Goal: Task Accomplishment & Management: Manage account settings

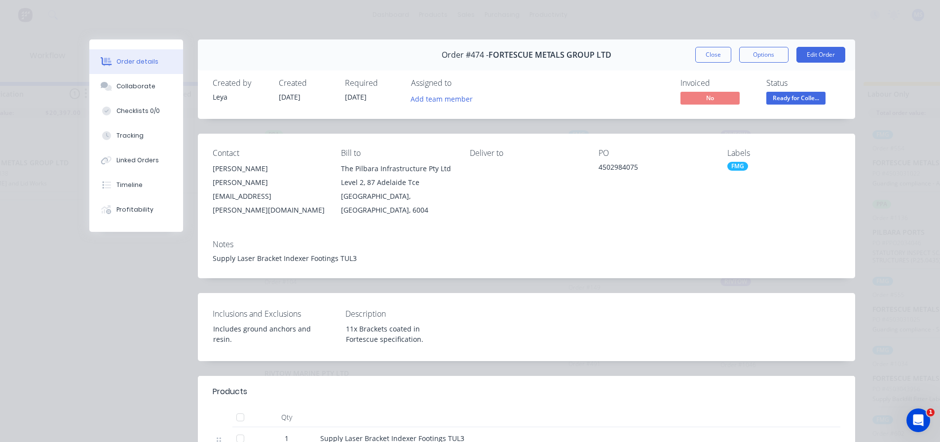
scroll to position [99, 0]
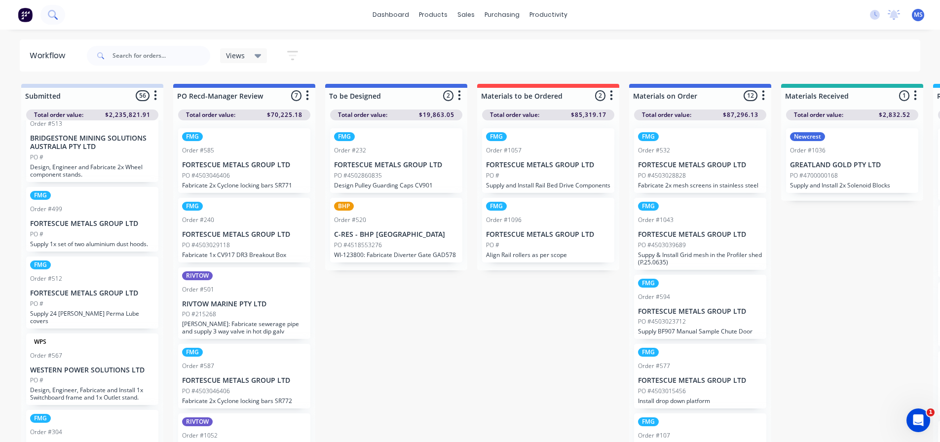
click at [62, 14] on button at bounding box center [52, 15] width 25 height 20
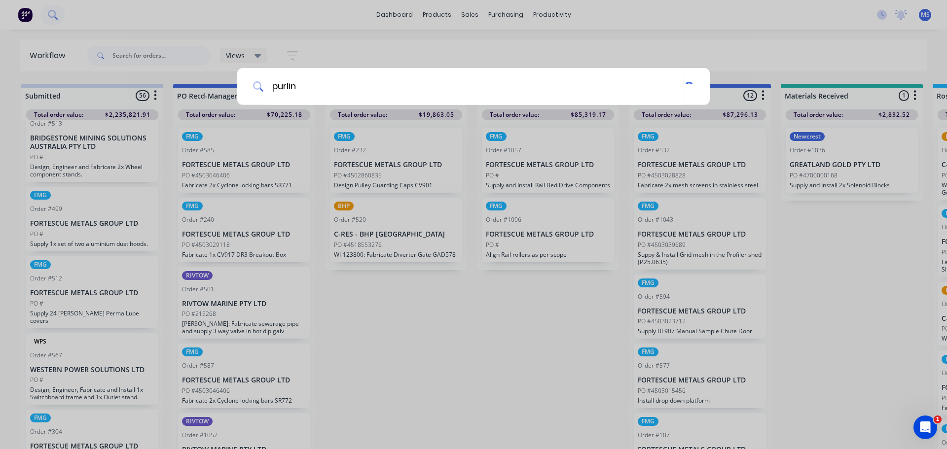
type input "purlin"
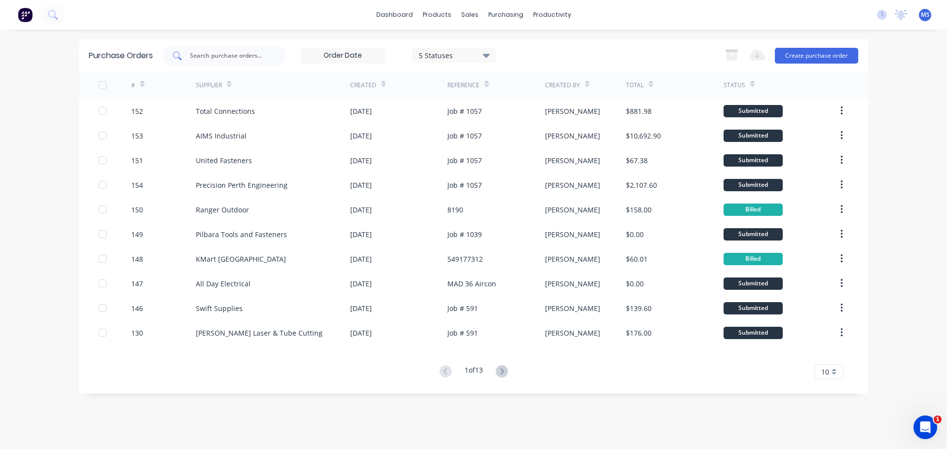
click at [253, 59] on input "text" at bounding box center [230, 56] width 82 height 10
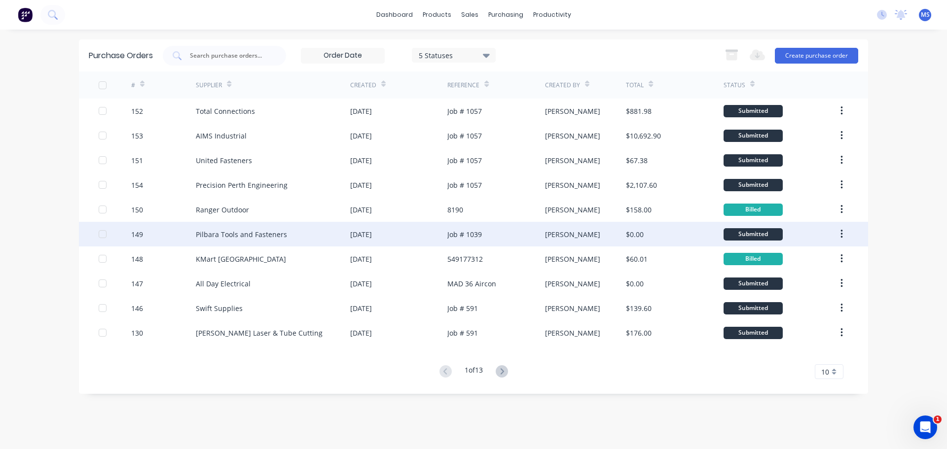
click at [260, 228] on div "Pilbara Tools and Fasteners" at bounding box center [273, 234] width 154 height 25
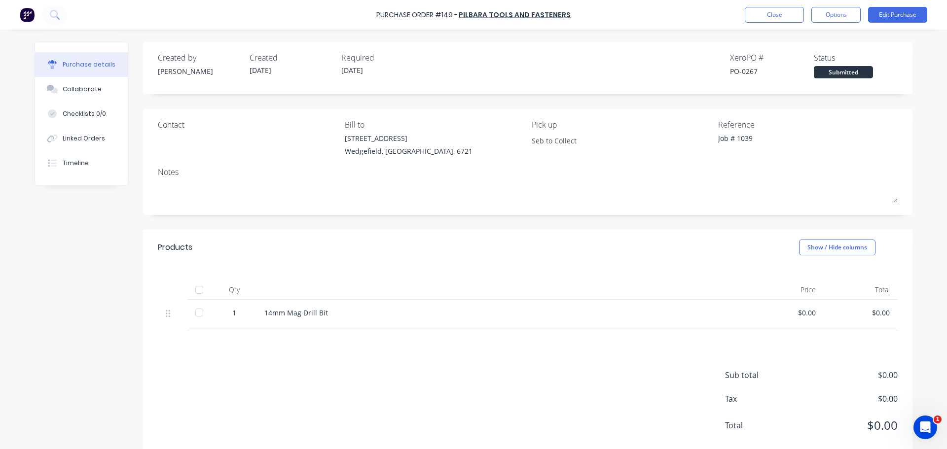
click at [183, 310] on div at bounding box center [173, 315] width 30 height 31
click at [194, 313] on div at bounding box center [199, 313] width 20 height 20
click at [768, 17] on button "Close" at bounding box center [774, 15] width 59 height 16
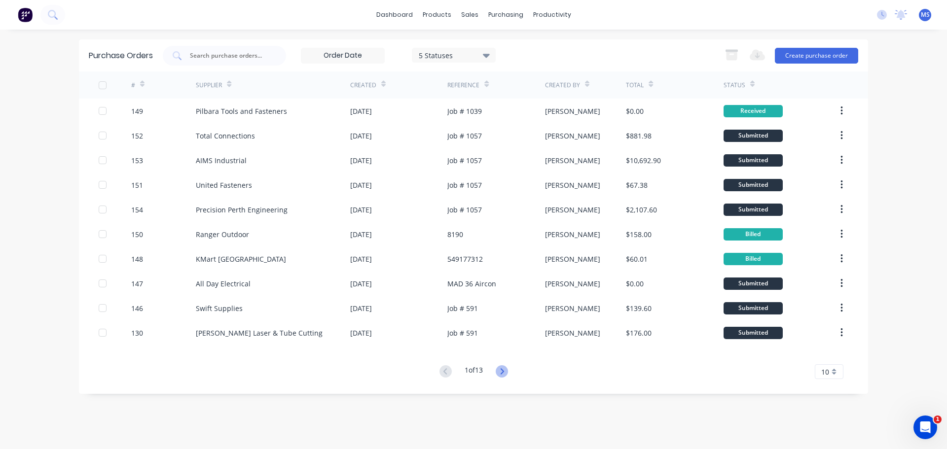
click at [506, 372] on icon at bounding box center [502, 372] width 12 height 12
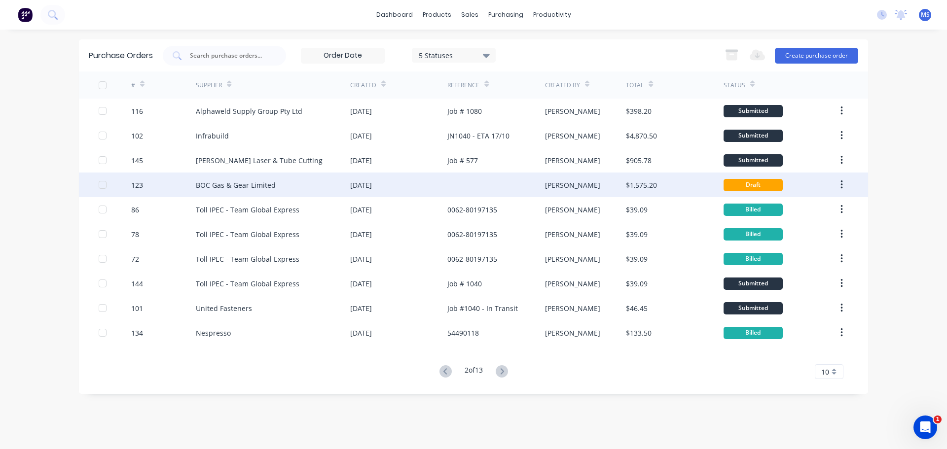
click at [327, 187] on div "BOC Gas & Gear Limited" at bounding box center [273, 185] width 154 height 25
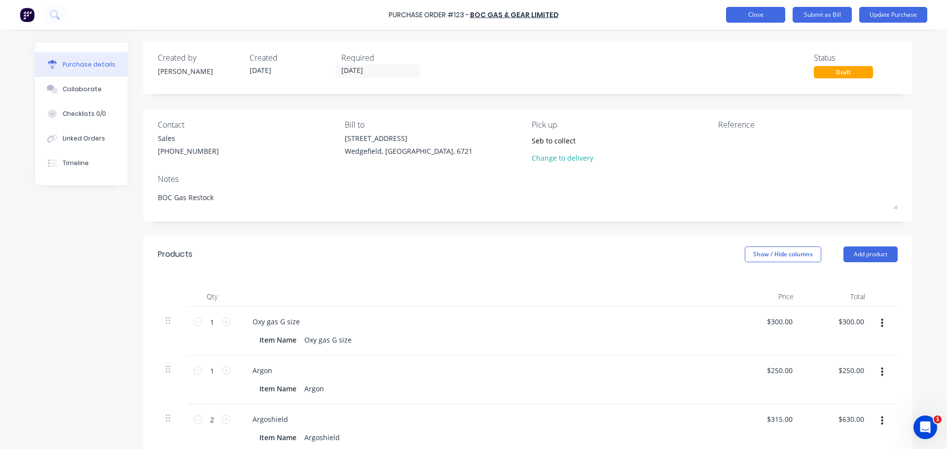
click at [768, 16] on button "Close" at bounding box center [755, 15] width 59 height 16
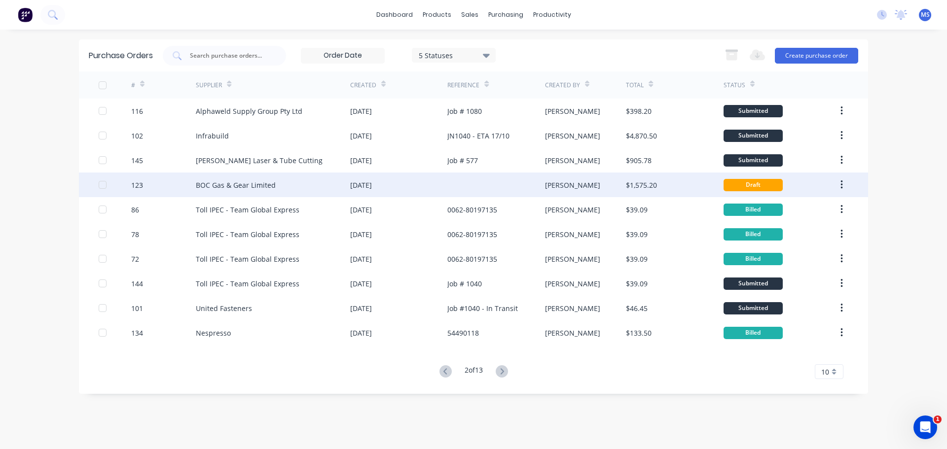
click at [293, 183] on div "BOC Gas & Gear Limited" at bounding box center [273, 185] width 154 height 25
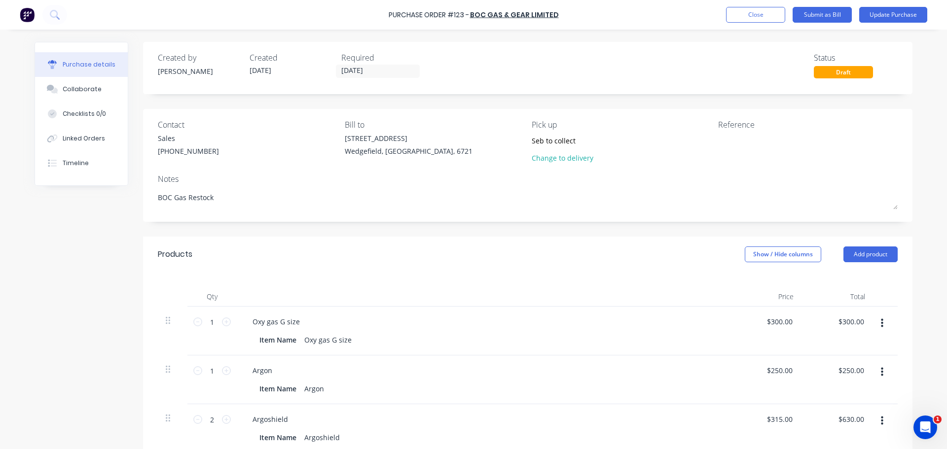
type textarea "x"
drag, startPoint x: 545, startPoint y: 50, endPoint x: 538, endPoint y: 48, distance: 6.7
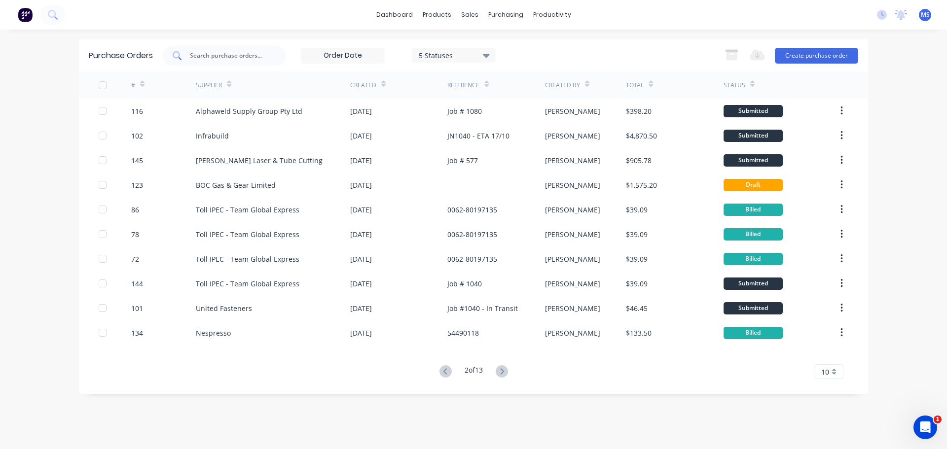
click at [203, 61] on div at bounding box center [224, 56] width 123 height 20
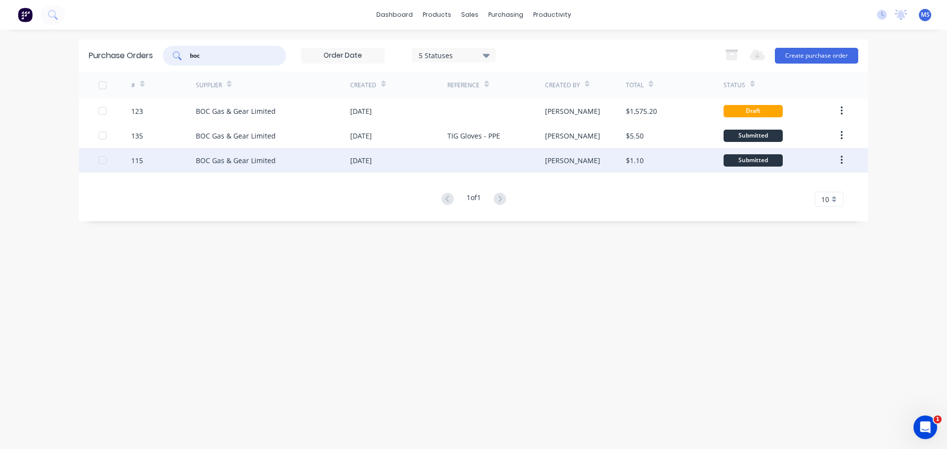
type input "boc"
click at [291, 156] on div "BOC Gas & Gear Limited" at bounding box center [273, 160] width 154 height 25
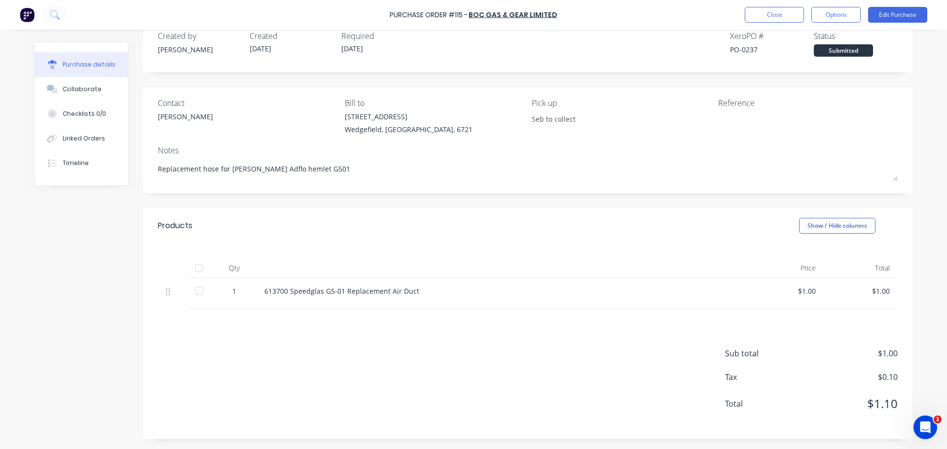
scroll to position [7, 0]
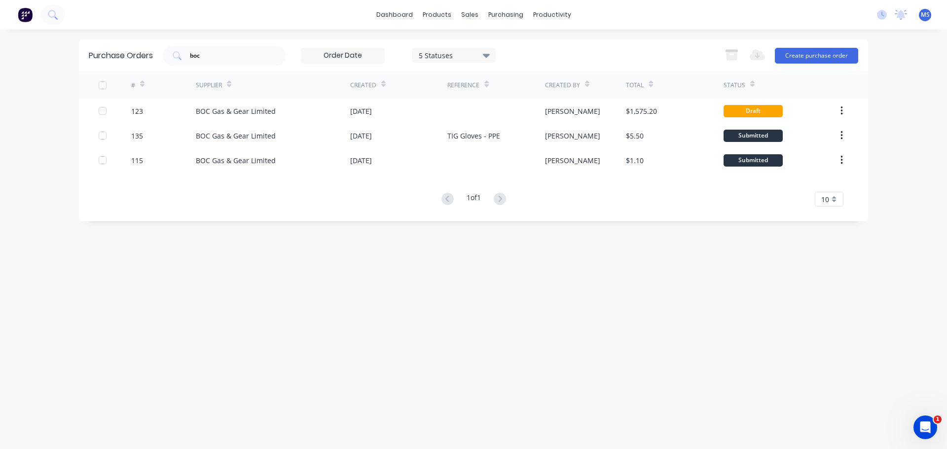
click at [203, 115] on div "BOC Gas & Gear Limited" at bounding box center [236, 111] width 80 height 10
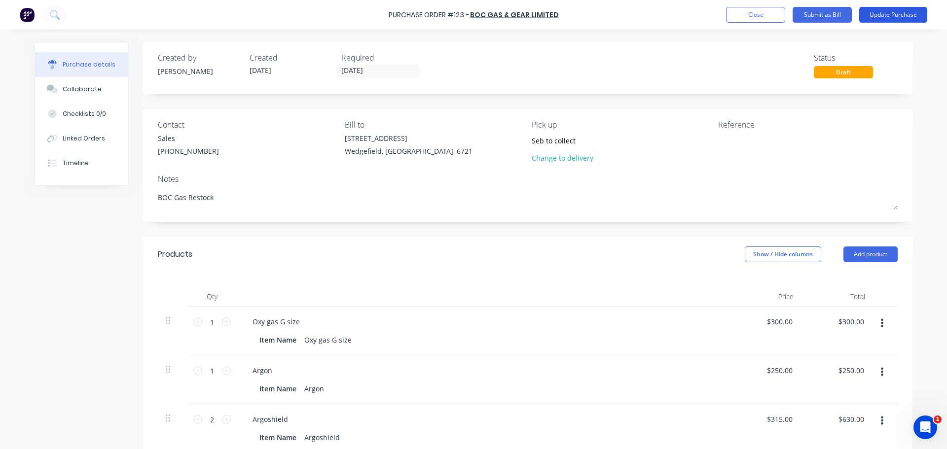
click at [884, 17] on button "Update Purchase" at bounding box center [893, 15] width 68 height 16
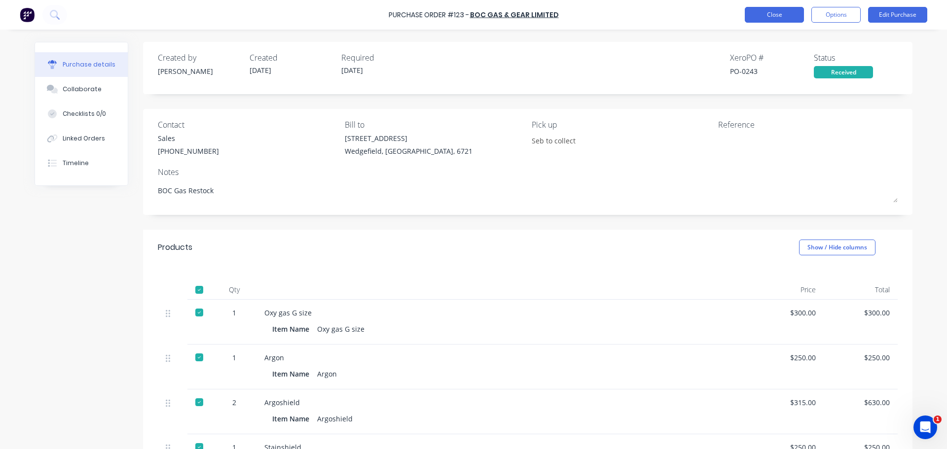
click at [769, 18] on button "Close" at bounding box center [774, 15] width 59 height 16
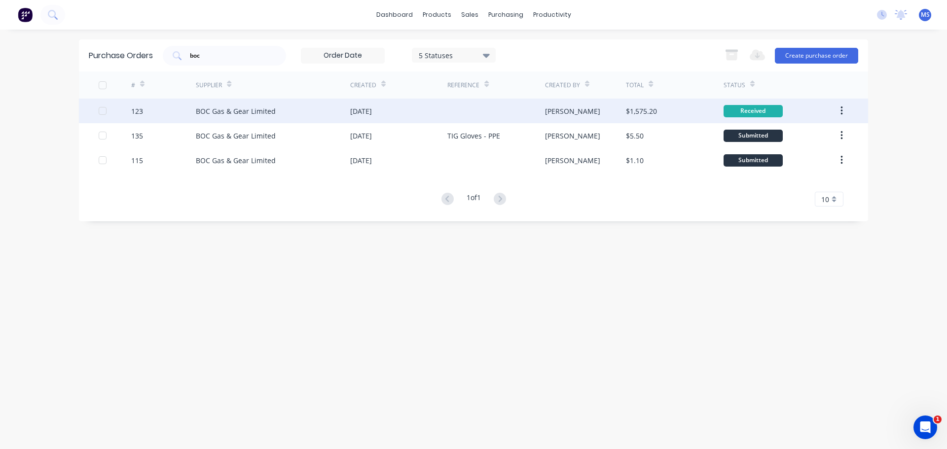
click at [318, 113] on div "BOC Gas & Gear Limited" at bounding box center [273, 111] width 154 height 25
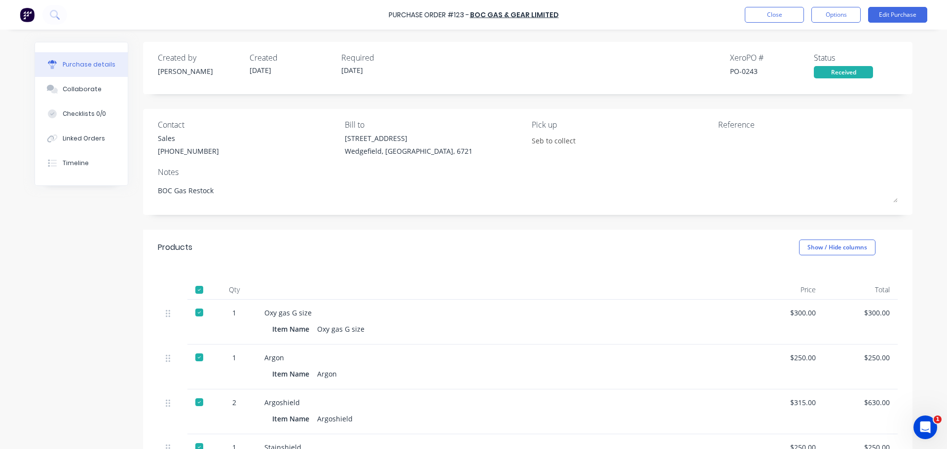
click at [760, 24] on div "Purchase Order #123 - BOC Gas & Gear Limited Close Options Edit Purchase" at bounding box center [473, 15] width 947 height 30
click at [766, 21] on button "Close" at bounding box center [774, 15] width 59 height 16
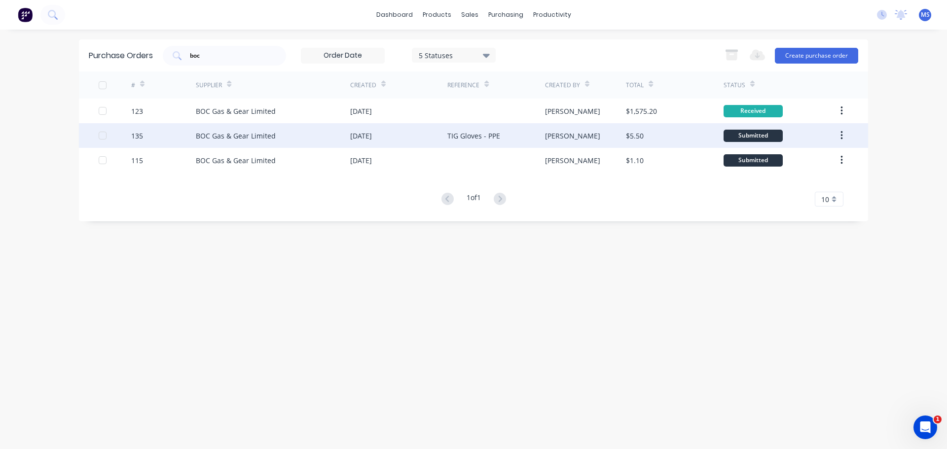
click at [336, 139] on div "BOC Gas & Gear Limited" at bounding box center [273, 135] width 154 height 25
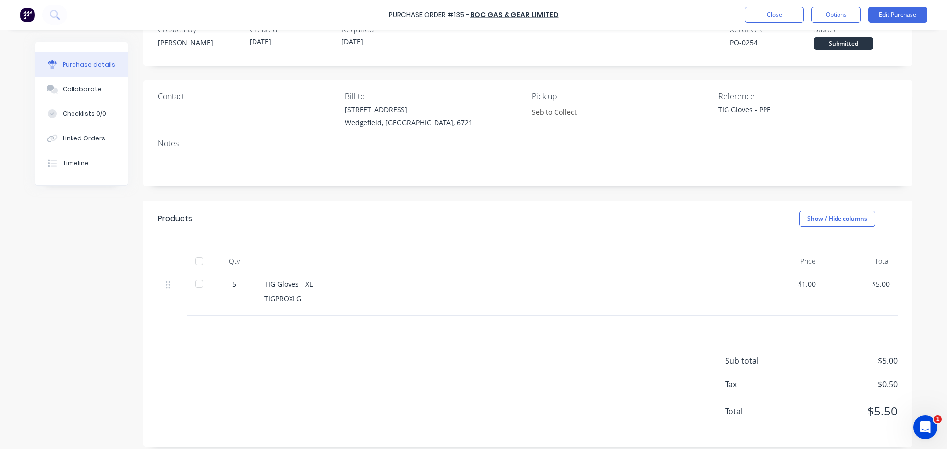
scroll to position [36, 0]
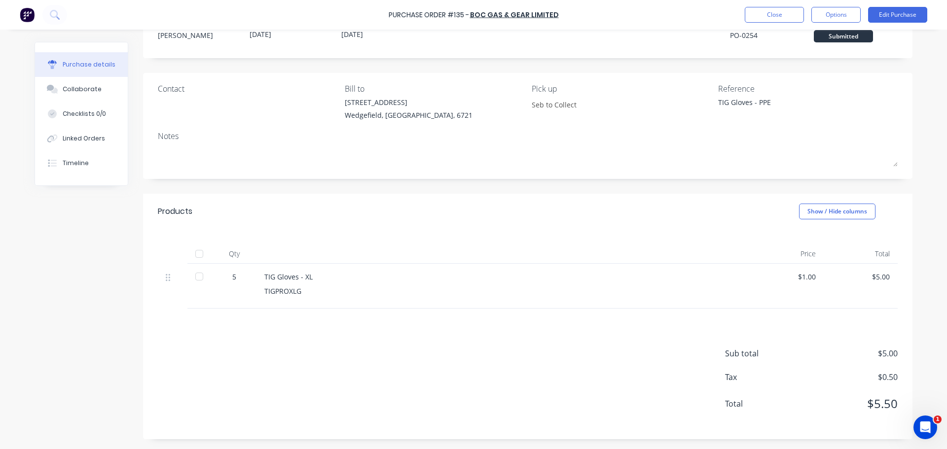
click at [198, 289] on div at bounding box center [199, 286] width 25 height 45
click at [196, 268] on div at bounding box center [199, 277] width 20 height 20
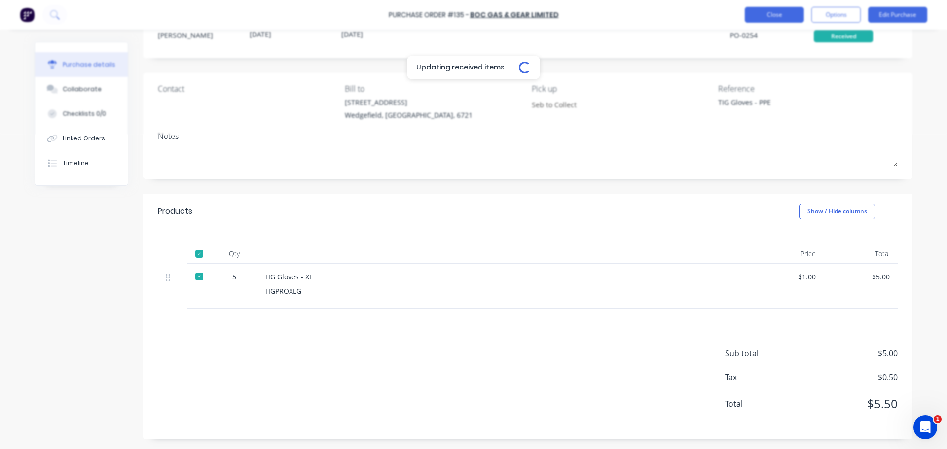
type textarea "x"
click at [790, 12] on button "Close" at bounding box center [774, 15] width 59 height 16
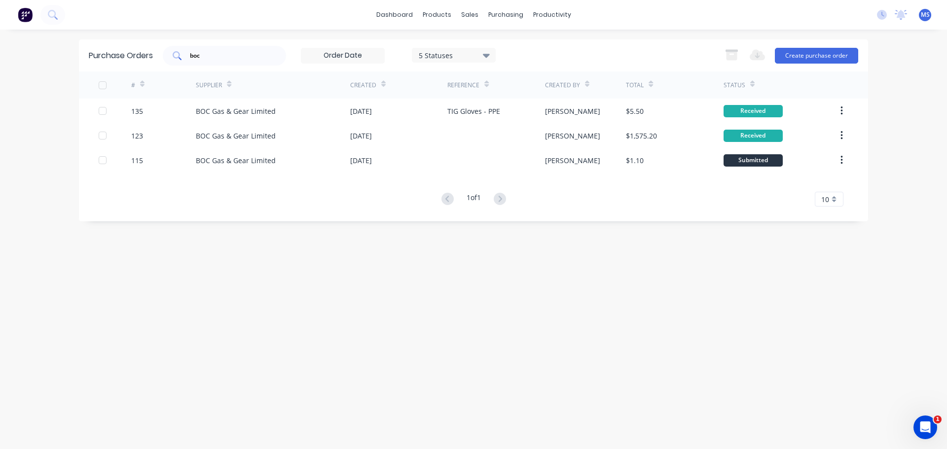
click at [248, 55] on input "boc" at bounding box center [230, 56] width 82 height 10
type input "pilbara"
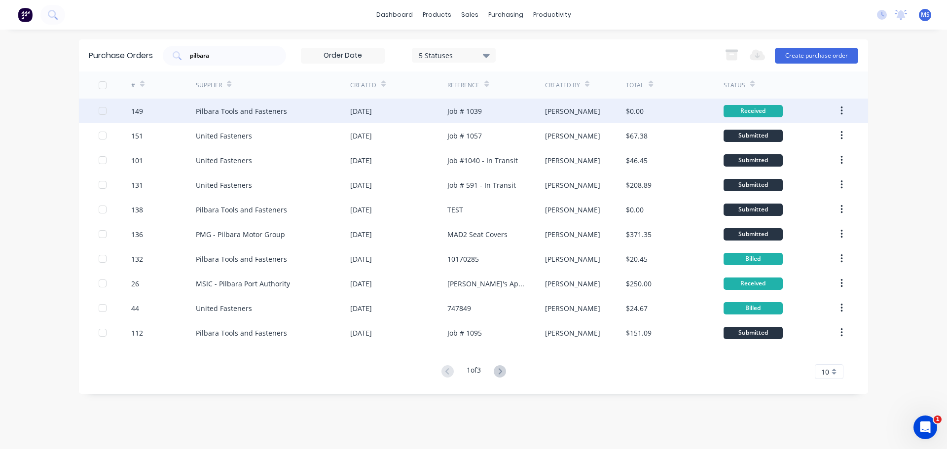
click at [253, 110] on div "Pilbara Tools and Fasteners" at bounding box center [241, 111] width 91 height 10
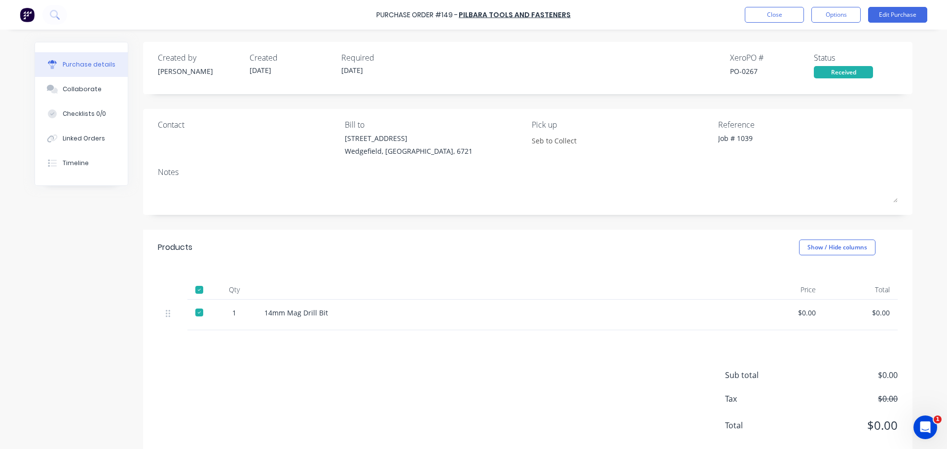
drag, startPoint x: 266, startPoint y: 130, endPoint x: 264, endPoint y: 135, distance: 5.3
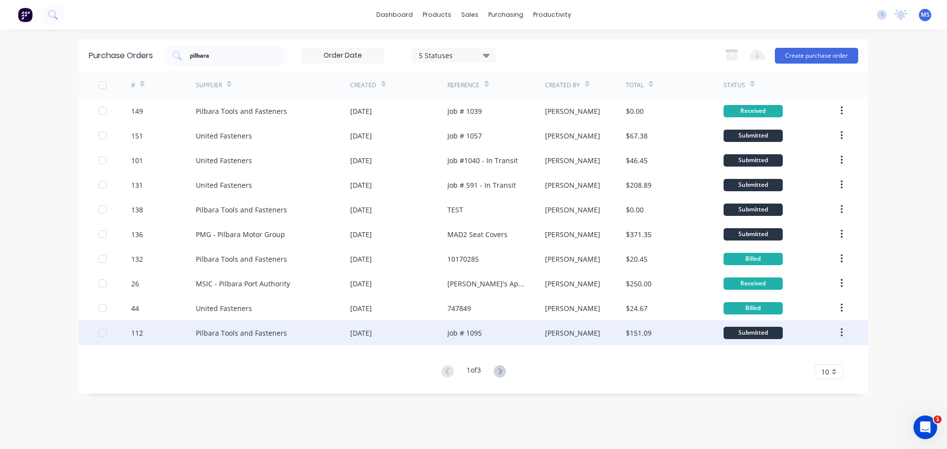
click at [252, 333] on div "Pilbara Tools and Fasteners" at bounding box center [241, 333] width 91 height 10
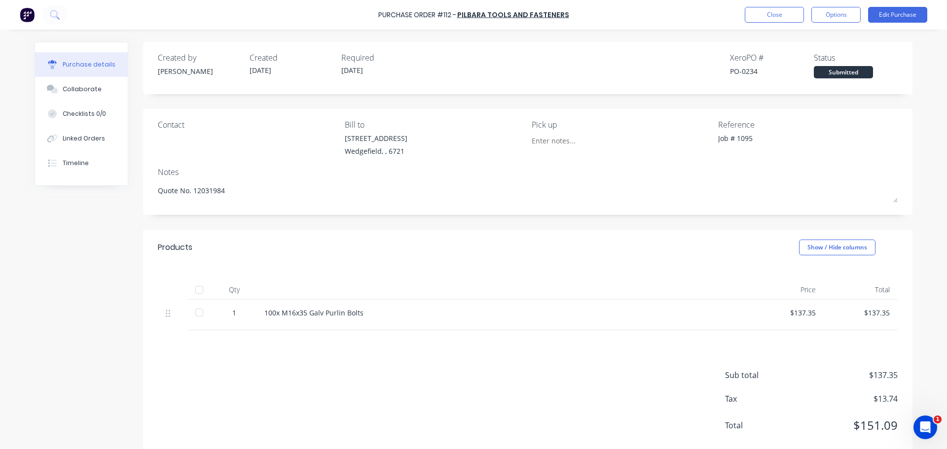
click at [203, 313] on div at bounding box center [199, 313] width 20 height 20
click at [103, 137] on button "Linked Orders" at bounding box center [81, 138] width 93 height 25
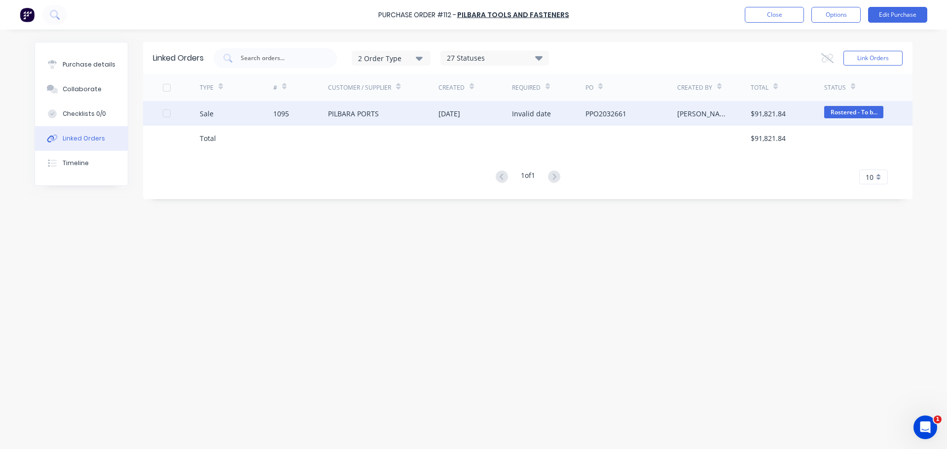
click at [292, 118] on div "1095" at bounding box center [300, 113] width 55 height 25
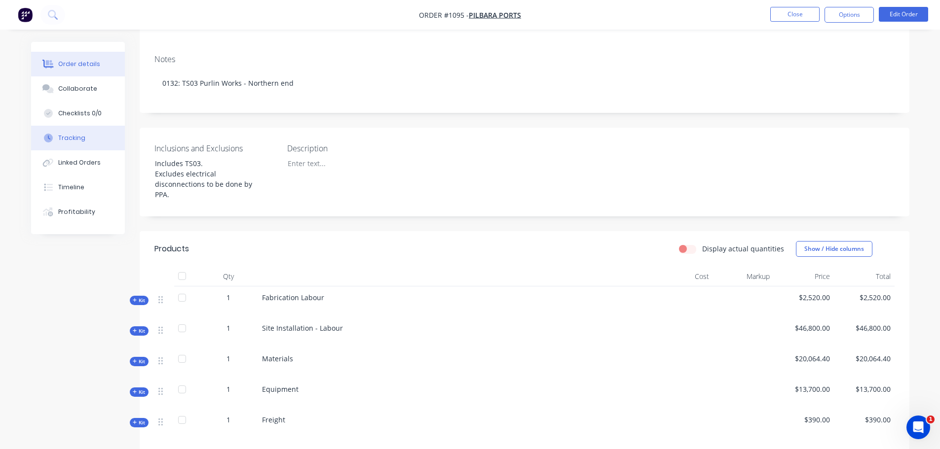
scroll to position [49, 0]
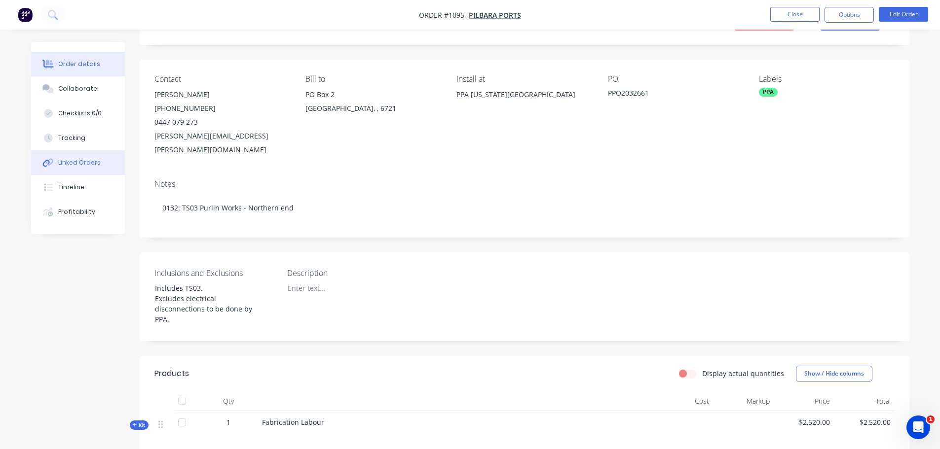
click at [89, 166] on div "Linked Orders" at bounding box center [79, 162] width 42 height 9
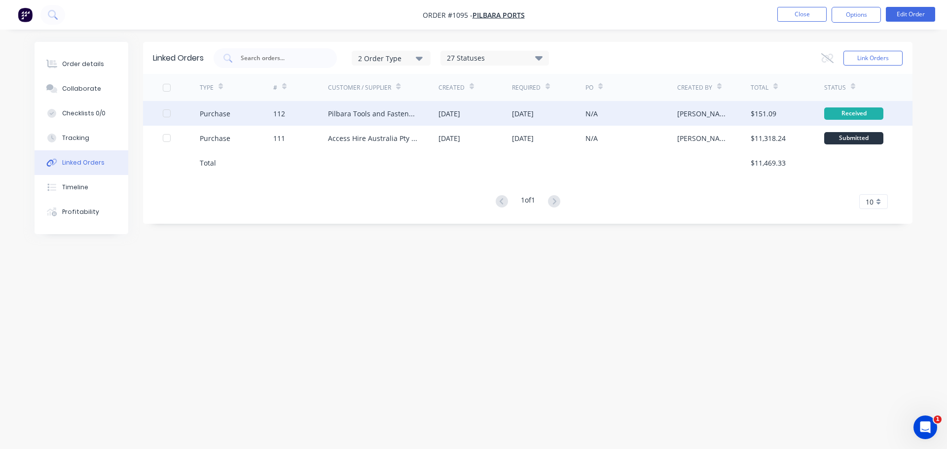
click at [218, 115] on div "Purchase" at bounding box center [215, 114] width 31 height 10
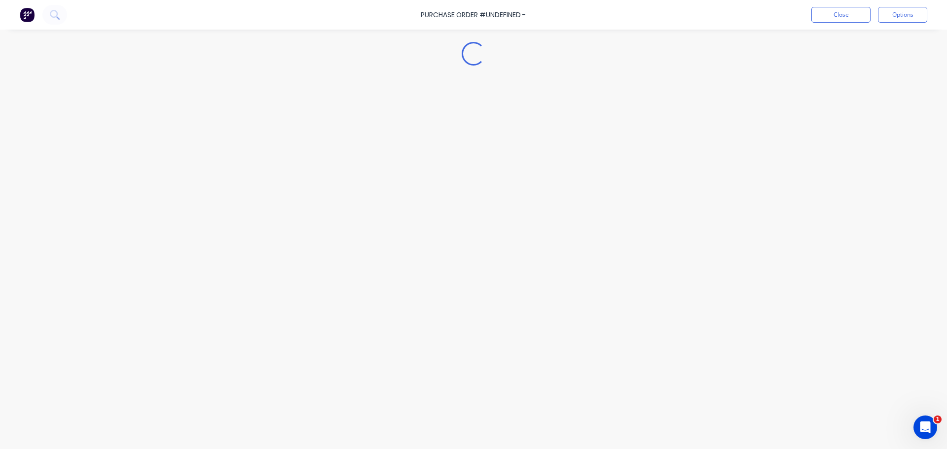
type textarea "x"
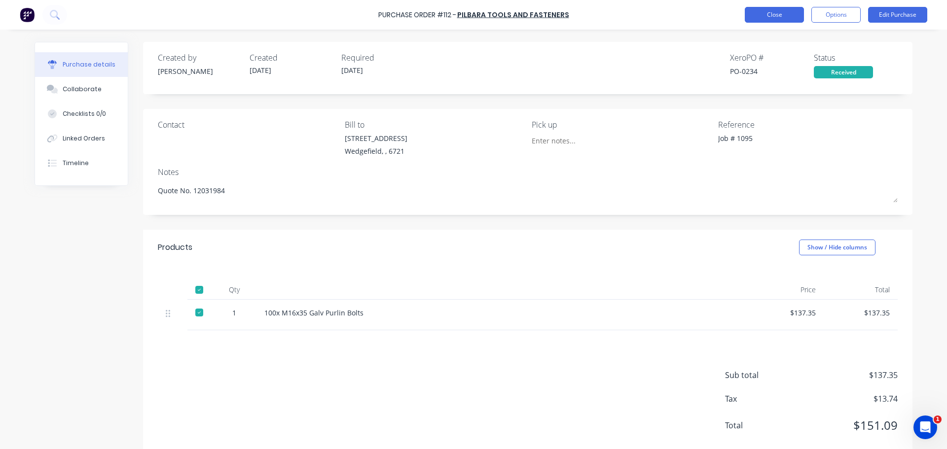
click at [791, 18] on button "Close" at bounding box center [774, 15] width 59 height 16
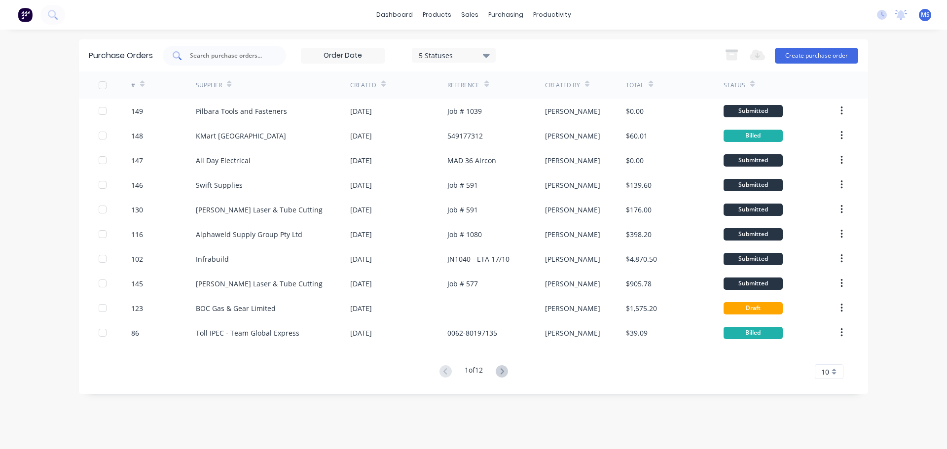
click at [228, 52] on input "text" at bounding box center [230, 56] width 82 height 10
click at [508, 371] on icon at bounding box center [502, 372] width 12 height 12
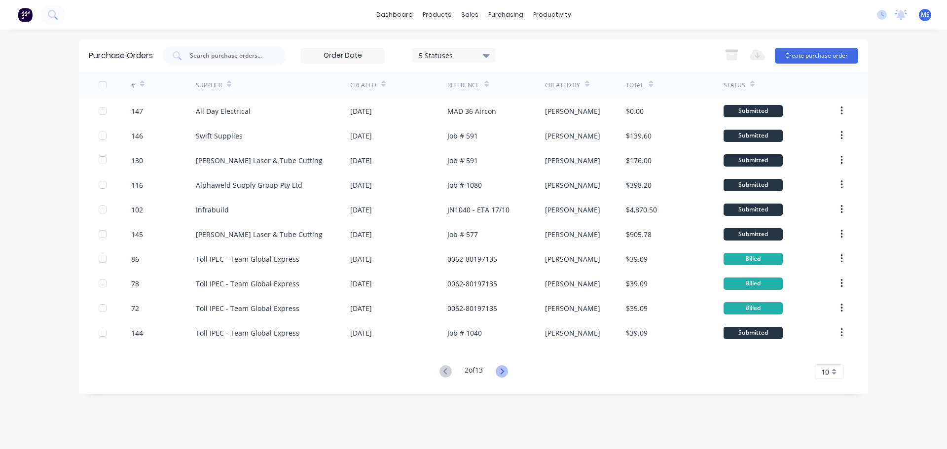
click at [503, 373] on icon at bounding box center [502, 372] width 12 height 12
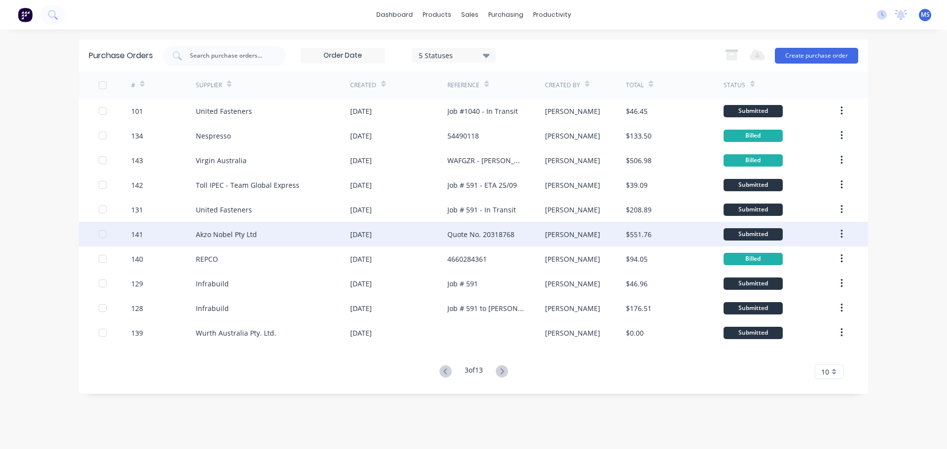
click at [376, 241] on div "22 Sep 2025" at bounding box center [398, 234] width 97 height 25
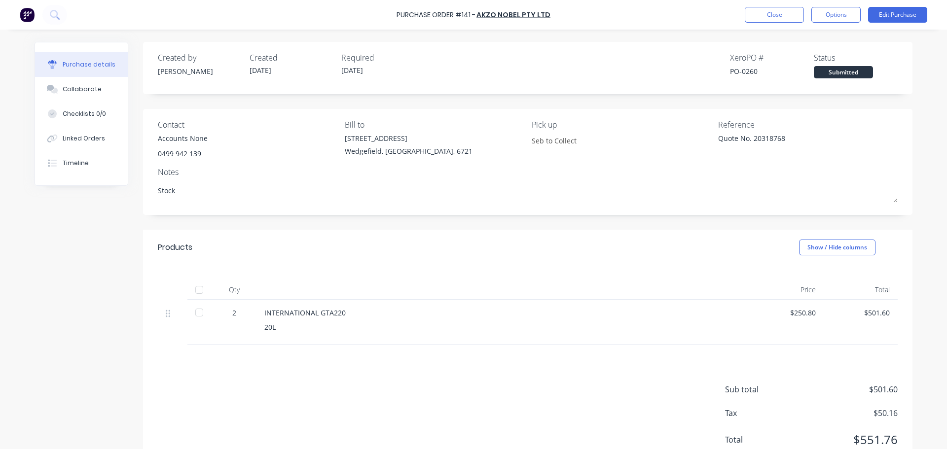
click at [190, 308] on div at bounding box center [199, 313] width 20 height 20
click at [771, 13] on button "Close" at bounding box center [774, 15] width 59 height 16
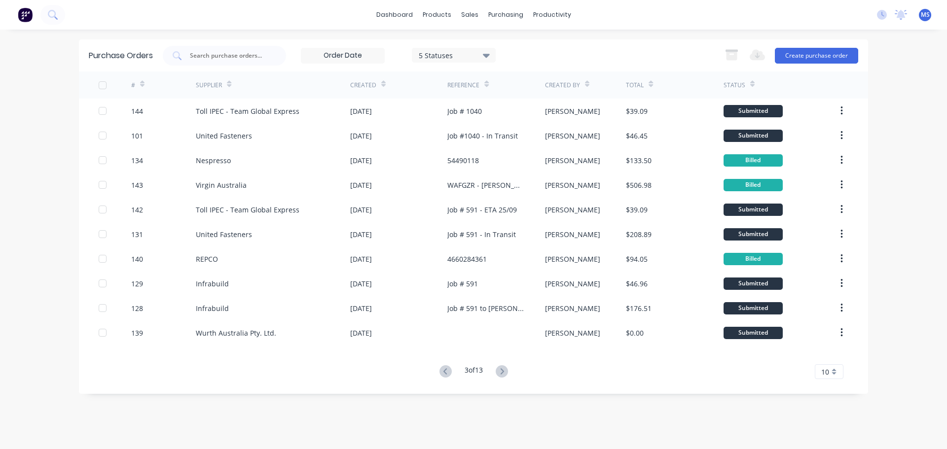
click at [442, 373] on icon at bounding box center [446, 372] width 12 height 12
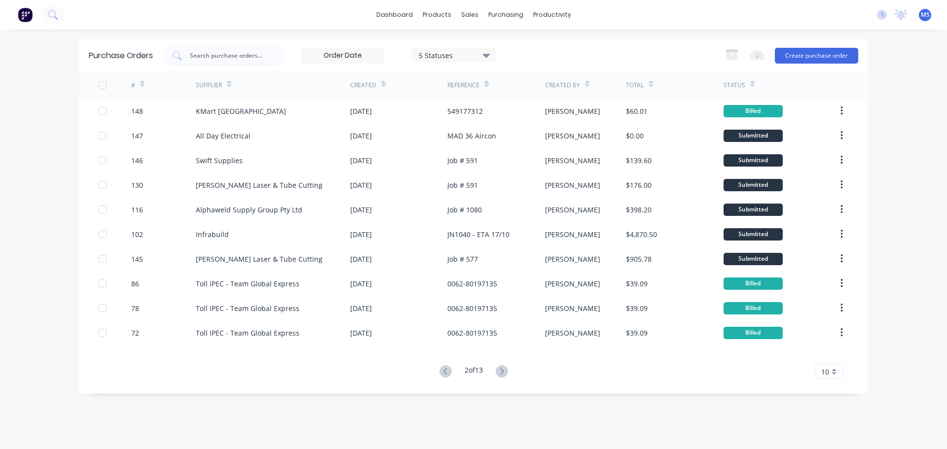
click at [442, 373] on icon at bounding box center [446, 372] width 12 height 12
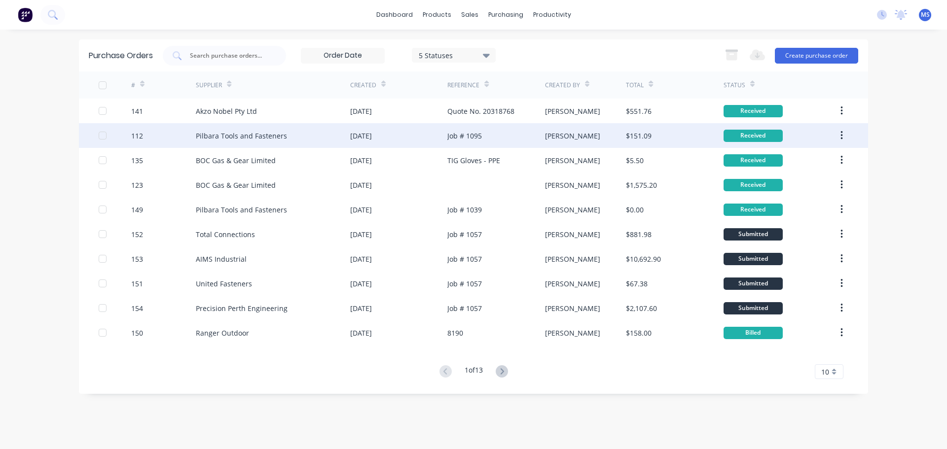
click at [204, 148] on div "Pilbara Tools and Fasteners" at bounding box center [273, 135] width 154 height 25
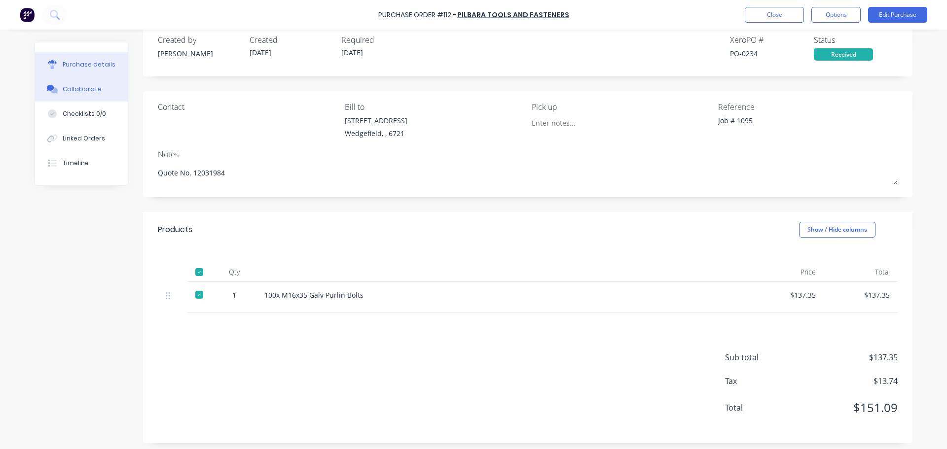
scroll to position [22, 0]
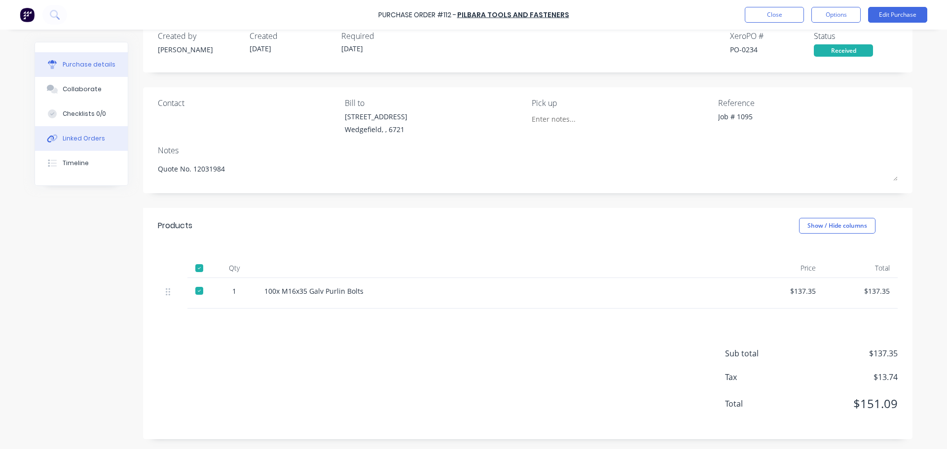
click at [97, 135] on div "Linked Orders" at bounding box center [84, 138] width 42 height 9
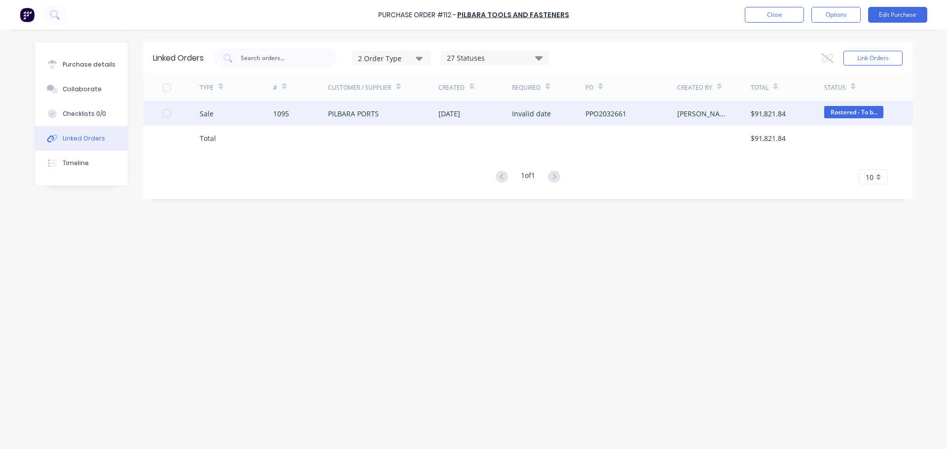
click at [286, 114] on div "1095" at bounding box center [281, 114] width 16 height 10
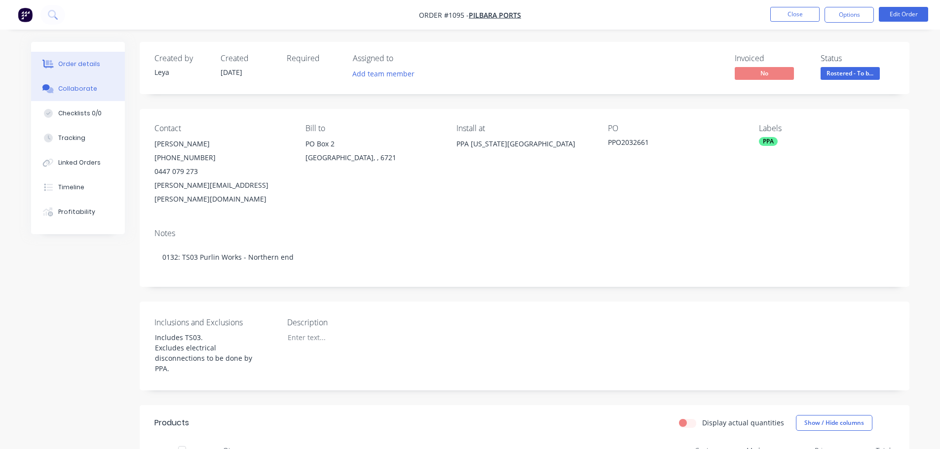
click at [94, 81] on button "Collaborate" at bounding box center [78, 88] width 94 height 25
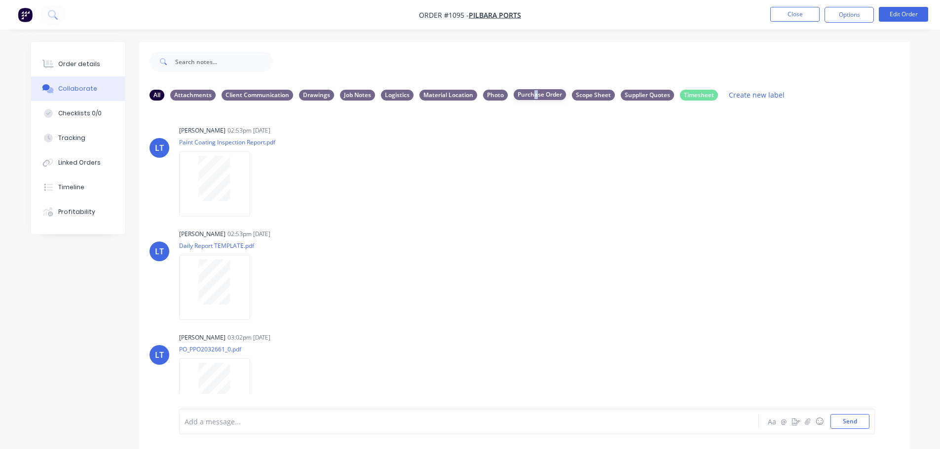
click at [536, 96] on div "Purchase Order" at bounding box center [540, 94] width 52 height 11
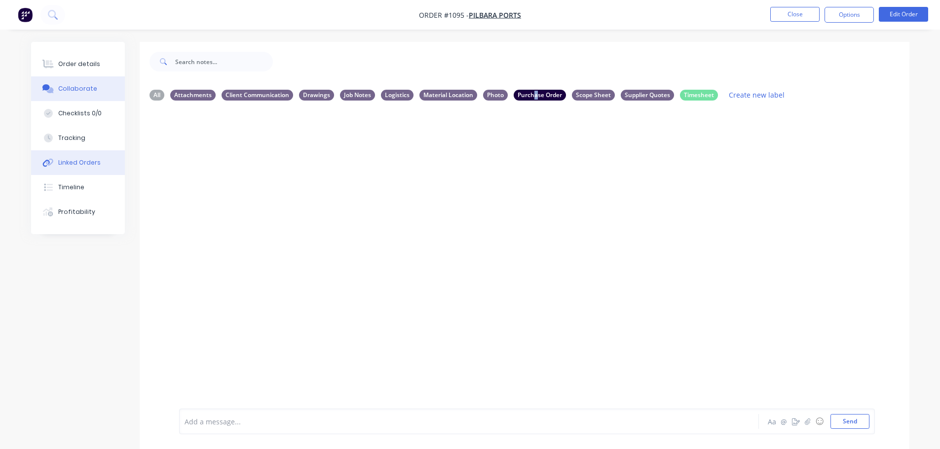
click at [101, 153] on button "Linked Orders" at bounding box center [78, 162] width 94 height 25
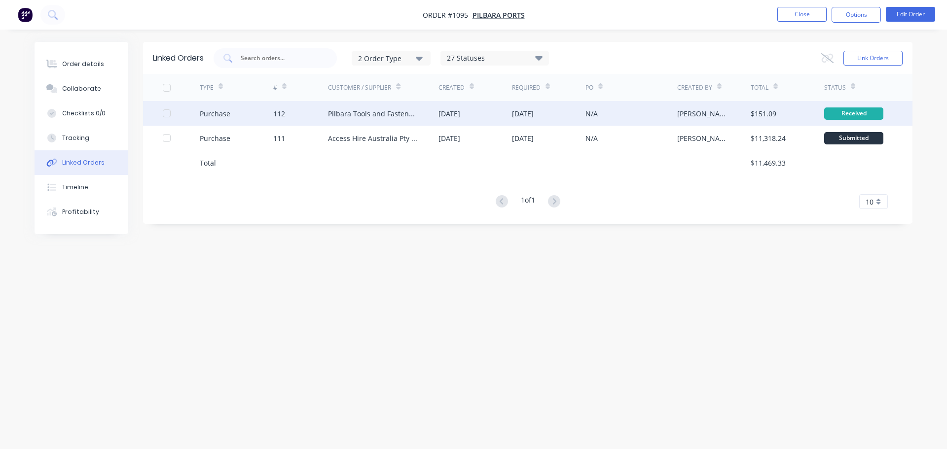
click at [266, 121] on div "Purchase" at bounding box center [237, 113] width 74 height 25
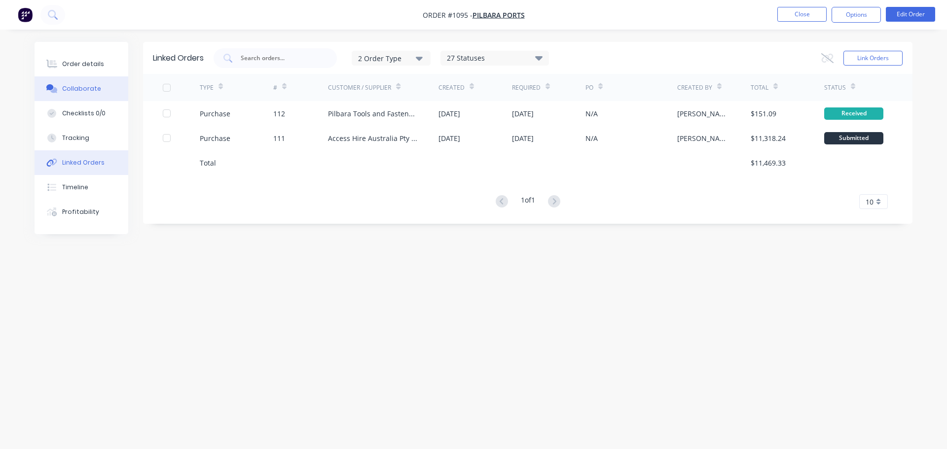
click at [116, 81] on button "Collaborate" at bounding box center [82, 88] width 94 height 25
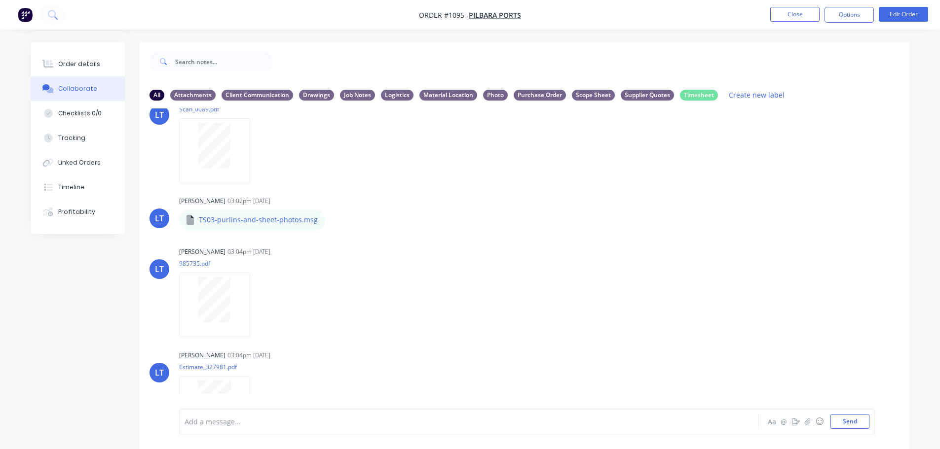
scroll to position [493, 0]
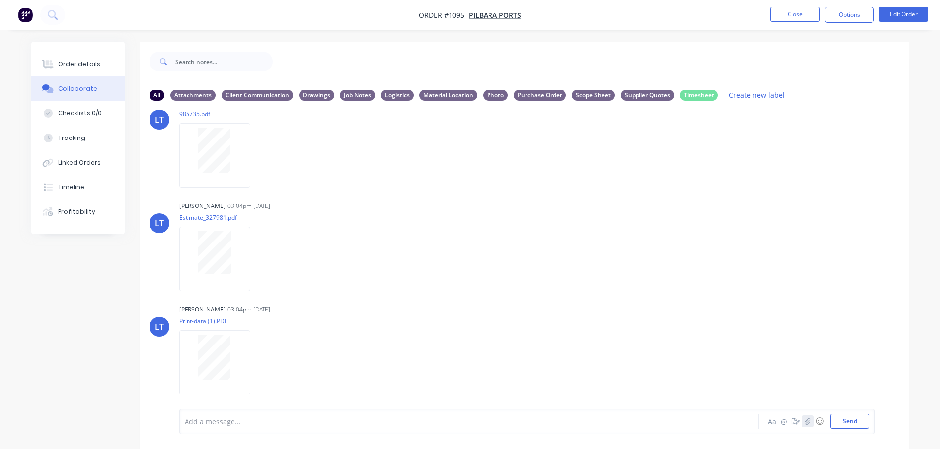
click at [806, 423] on icon "button" at bounding box center [807, 421] width 5 height 6
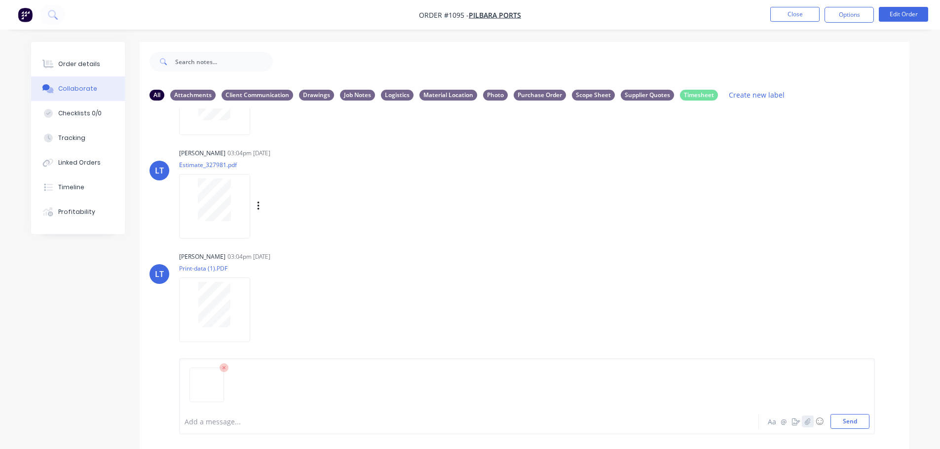
scroll to position [592, 0]
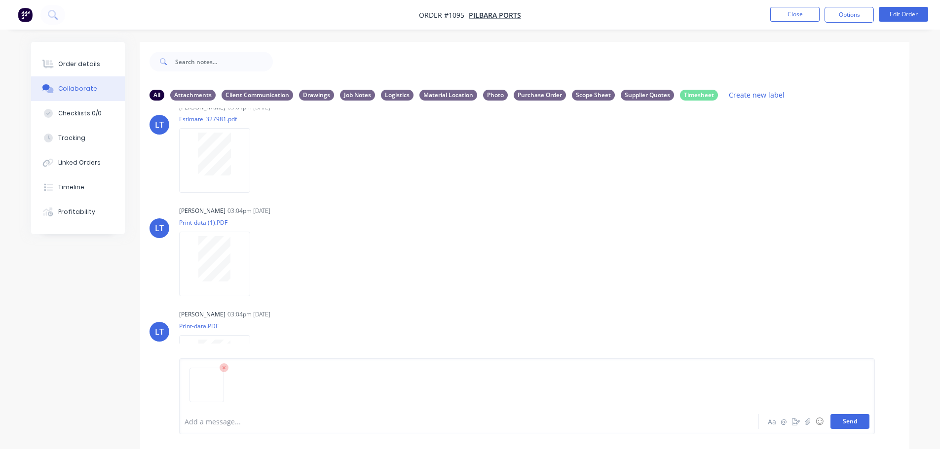
click at [861, 426] on button "Send" at bounding box center [849, 421] width 39 height 15
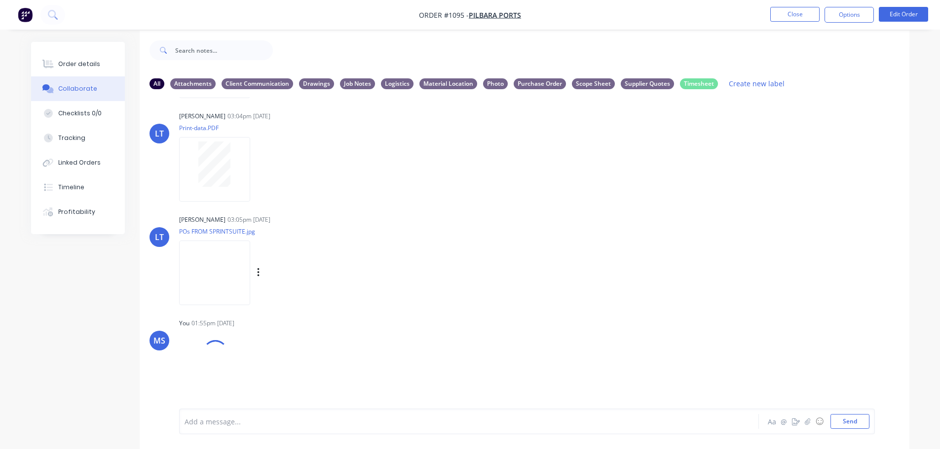
scroll to position [15, 0]
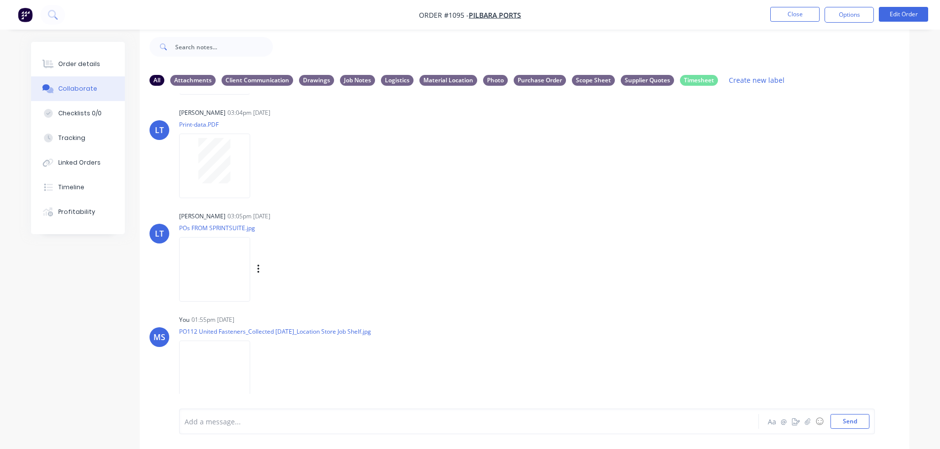
click at [250, 292] on img at bounding box center [214, 269] width 71 height 65
click at [258, 369] on icon "button" at bounding box center [258, 373] width 3 height 11
click at [319, 372] on button "Delete" at bounding box center [322, 381] width 111 height 22
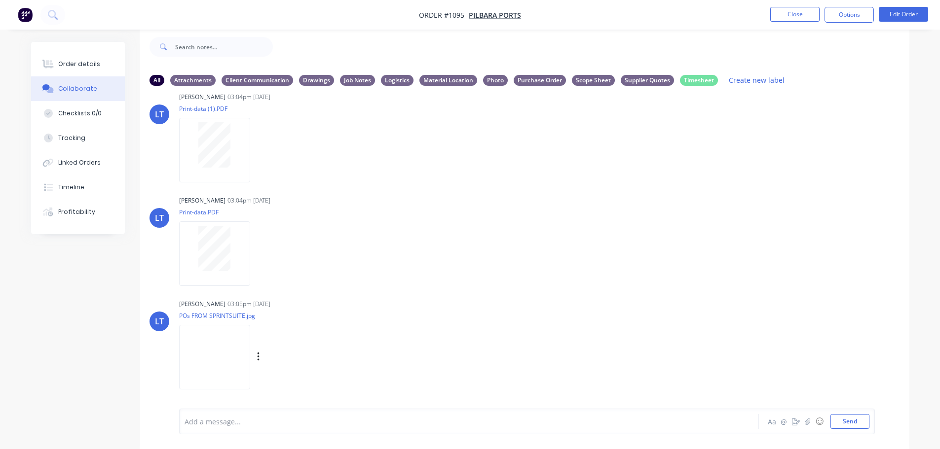
scroll to position [691, 0]
click at [812, 418] on button "button" at bounding box center [808, 422] width 12 height 12
click at [861, 422] on button "Send" at bounding box center [849, 421] width 39 height 15
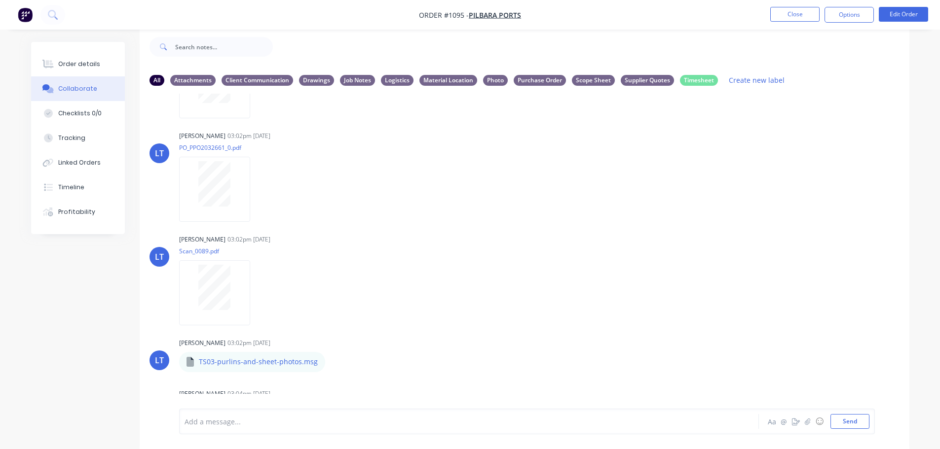
scroll to position [0, 0]
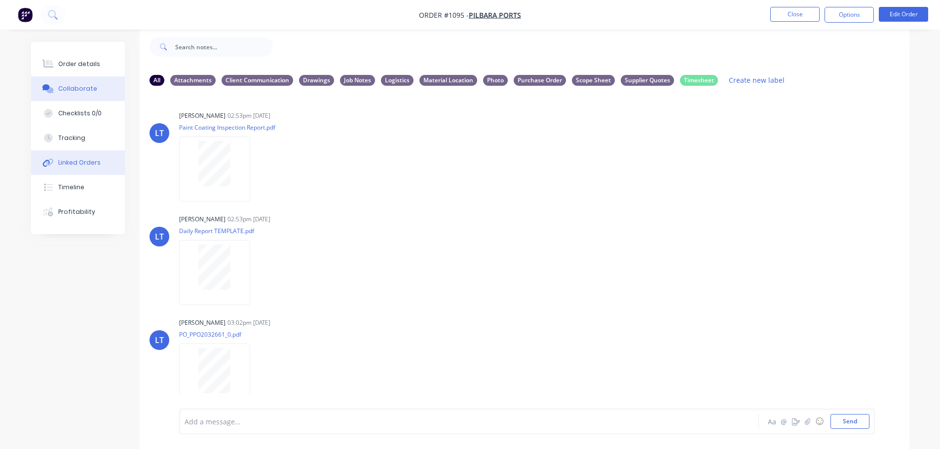
click at [92, 164] on div "Linked Orders" at bounding box center [79, 162] width 42 height 9
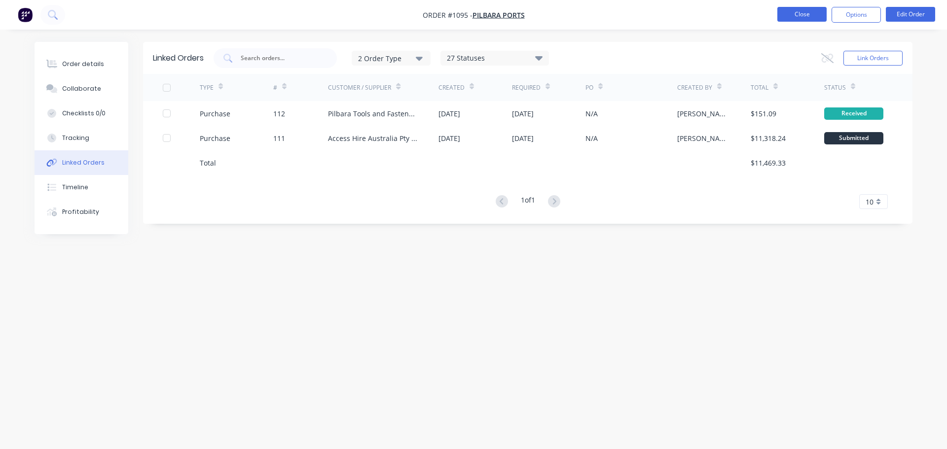
click at [805, 20] on button "Close" at bounding box center [802, 14] width 49 height 15
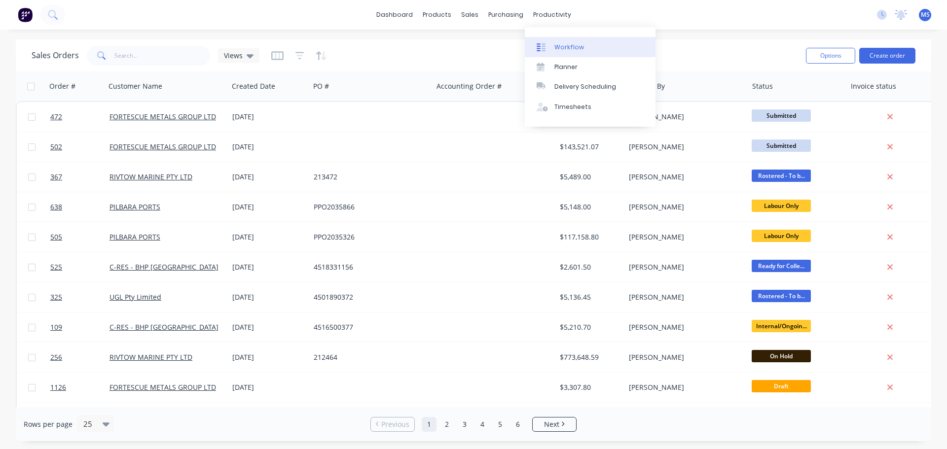
click at [560, 43] on div "Workflow" at bounding box center [570, 47] width 30 height 9
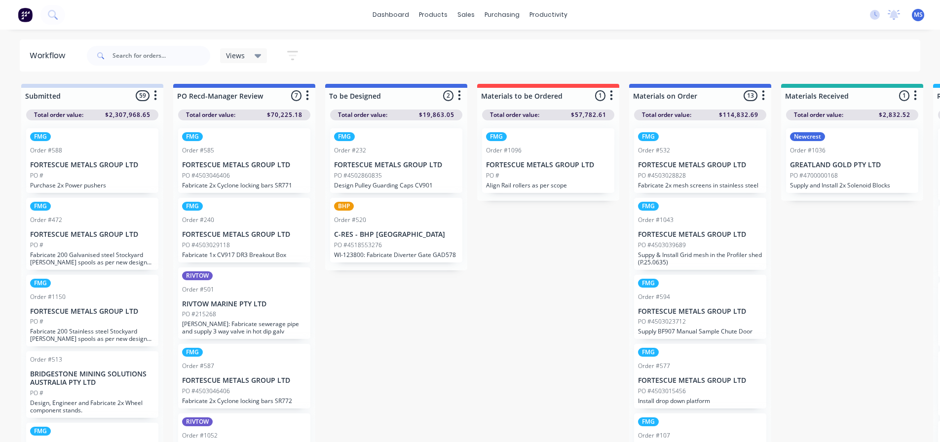
click at [839, 187] on p "Supply and Install 2x Solenoid Blocks" at bounding box center [852, 185] width 124 height 7
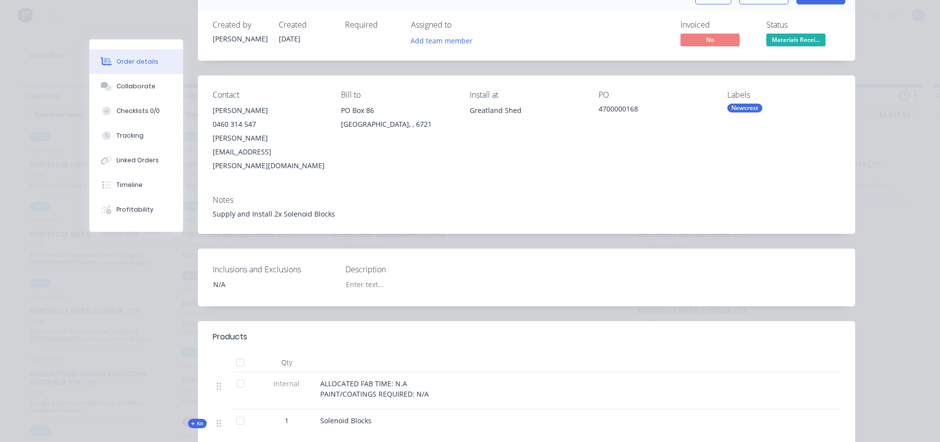
scroll to position [99, 0]
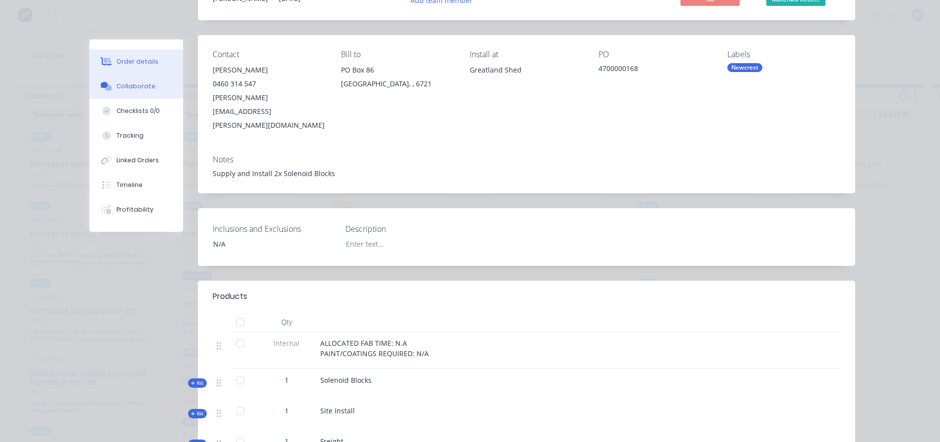
click at [137, 95] on button "Collaborate" at bounding box center [136, 86] width 94 height 25
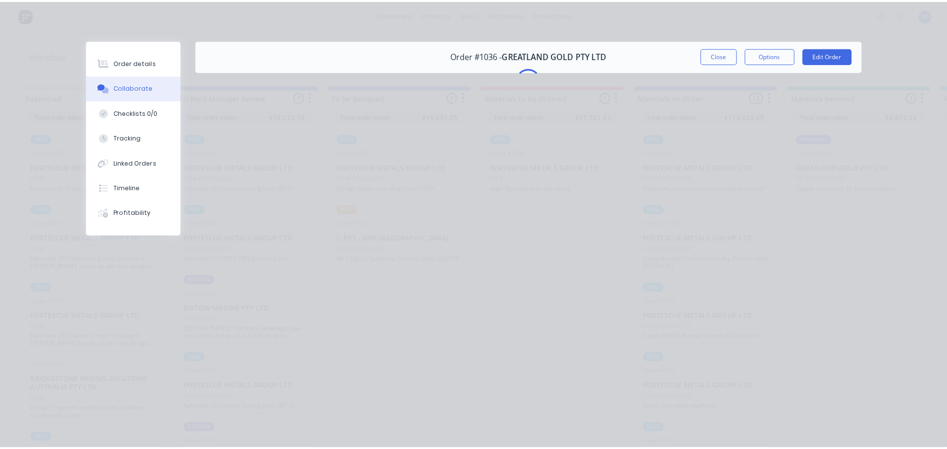
scroll to position [0, 0]
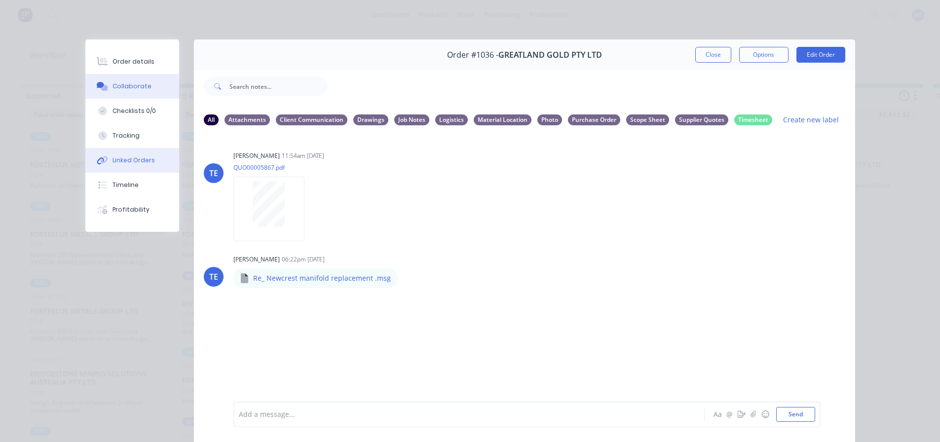
click at [133, 167] on button "Linked Orders" at bounding box center [132, 160] width 94 height 25
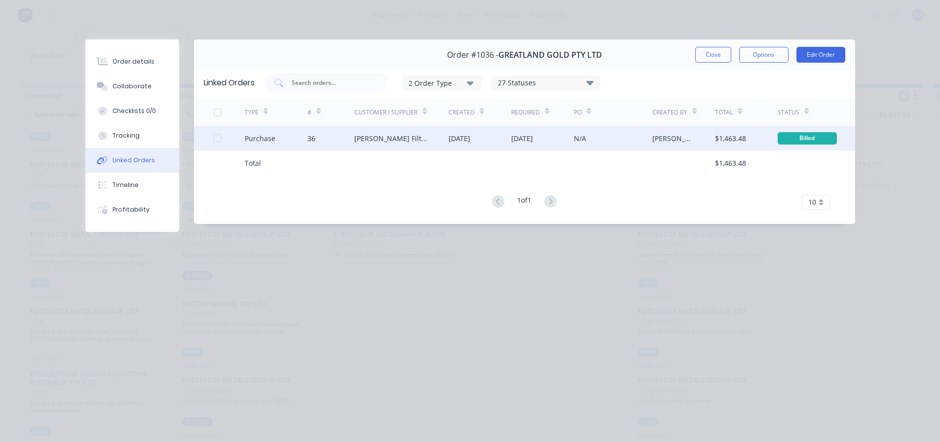
click at [306, 135] on div "Purchase" at bounding box center [276, 138] width 63 height 25
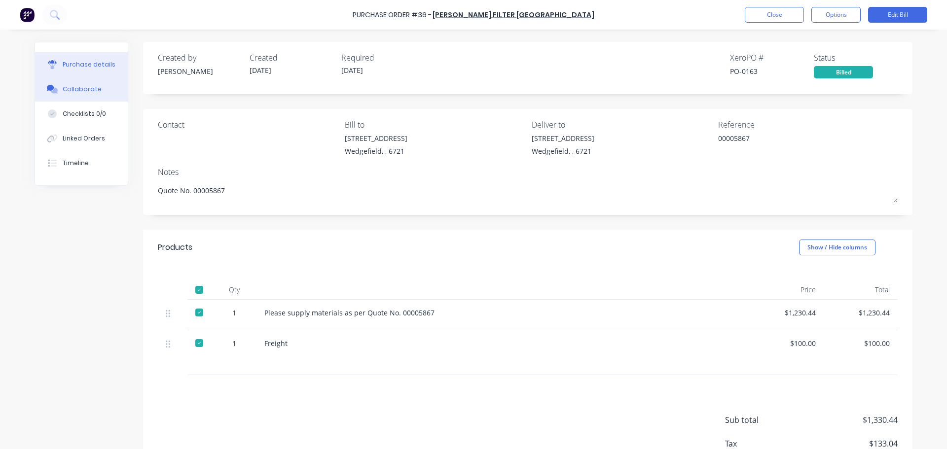
click at [72, 93] on div "Collaborate" at bounding box center [82, 89] width 39 height 9
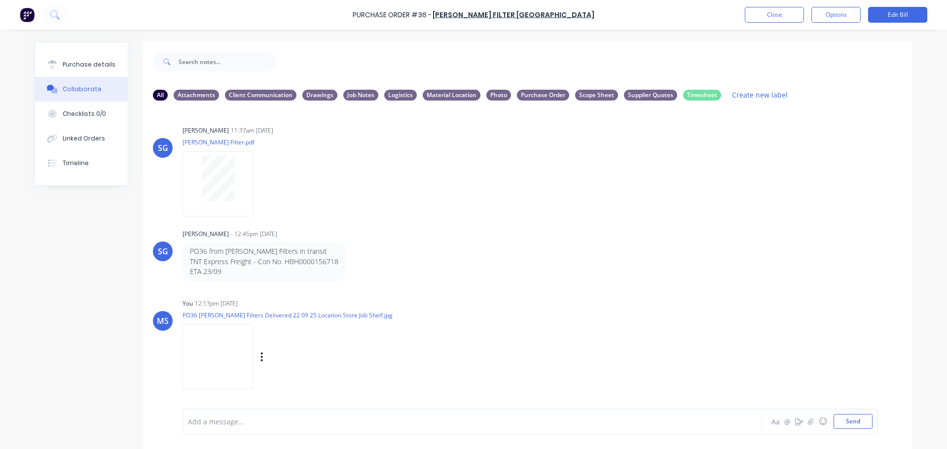
click at [216, 355] on img at bounding box center [218, 357] width 71 height 65
click at [360, 315] on div "You 12:13pm 22/09/25 PO36 Luehr Filters Delivered 22 09 25 Location Store Job S…" at bounding box center [337, 341] width 308 height 89
copy div "PO36 Luehr Filters Delivered 22 09 25 Location Store Job Shelf.jpg"
click at [238, 338] on img at bounding box center [218, 357] width 71 height 65
click at [471, 259] on div "PO36 from Luehr Filters in transit TNT Express Freight - Con No. HBH0000156718 …" at bounding box center [337, 262] width 308 height 40
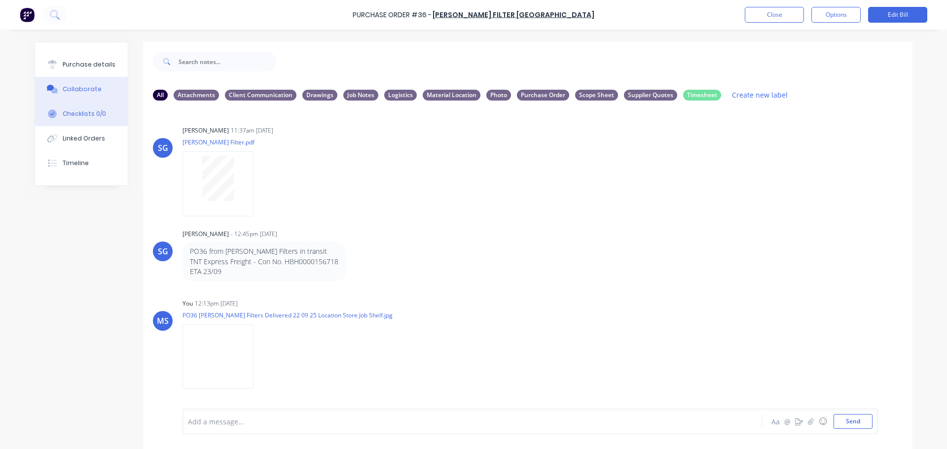
click at [82, 120] on button "Checklists 0/0" at bounding box center [81, 114] width 93 height 25
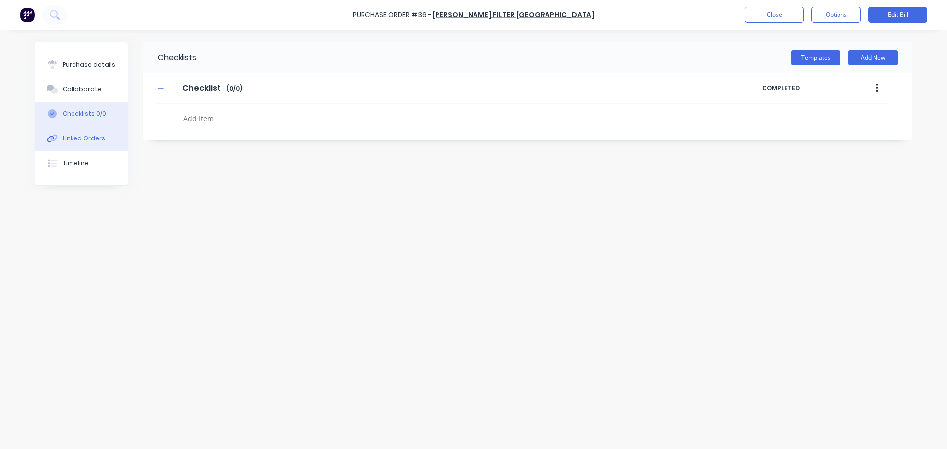
click at [90, 133] on button "Linked Orders" at bounding box center [81, 138] width 93 height 25
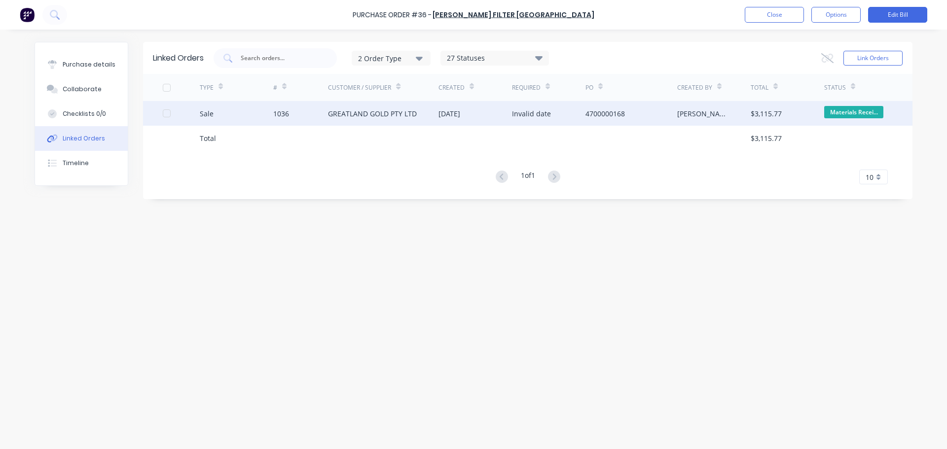
click at [234, 113] on div "Sale" at bounding box center [237, 113] width 74 height 25
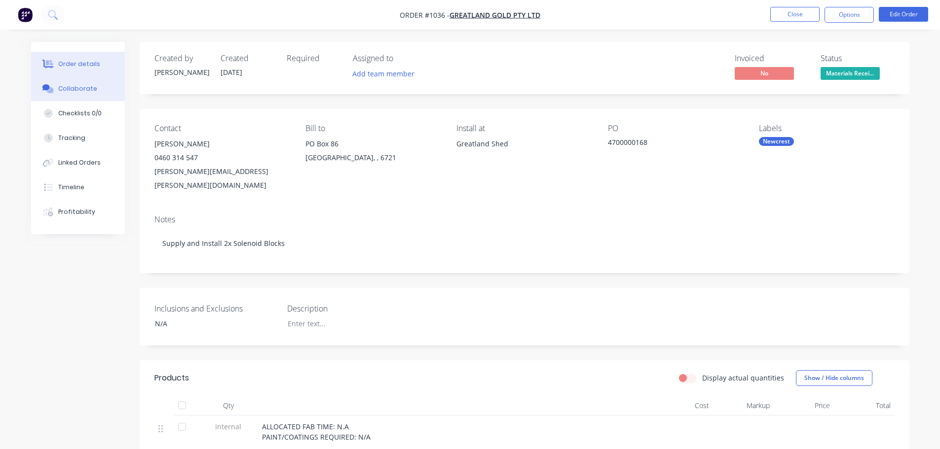
click at [88, 81] on button "Collaborate" at bounding box center [78, 88] width 94 height 25
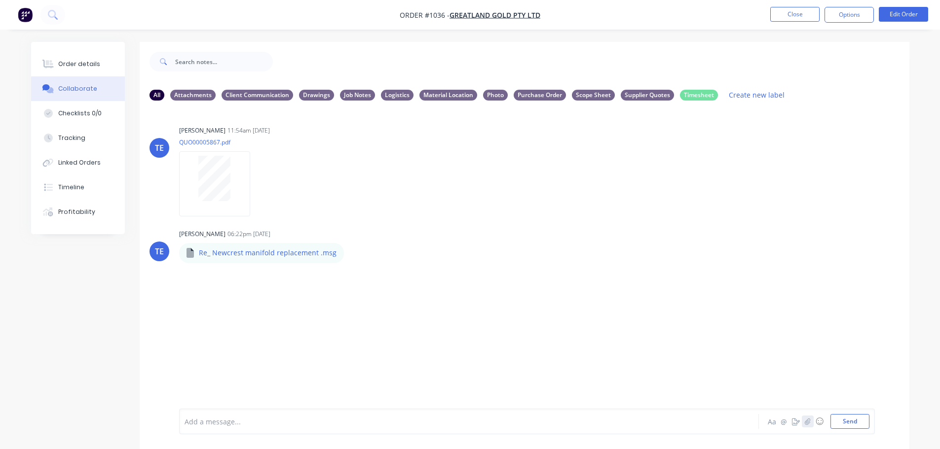
click at [807, 423] on icon "button" at bounding box center [807, 421] width 6 height 7
click at [861, 423] on button "Send" at bounding box center [849, 421] width 39 height 15
click at [0, 0] on img at bounding box center [0, 0] width 0 height 0
click at [260, 338] on div "Labels Download Delete" at bounding box center [309, 338] width 111 height 14
click at [259, 337] on icon "button" at bounding box center [258, 338] width 3 height 11
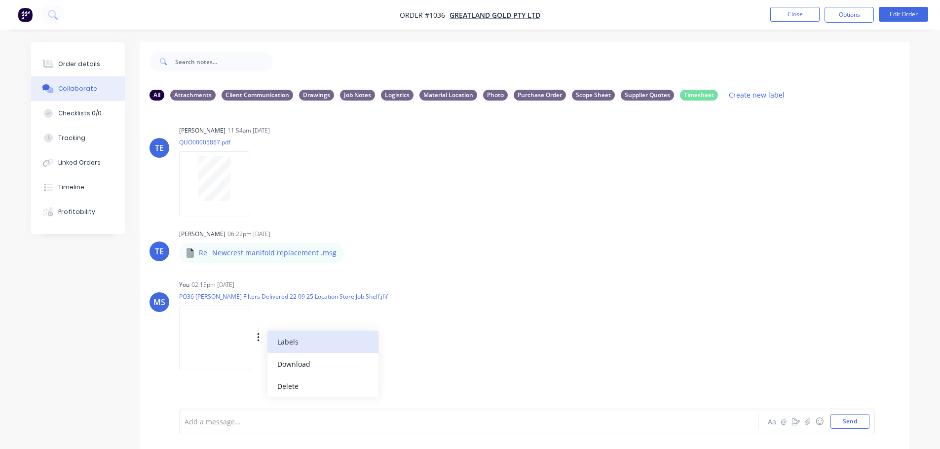
click at [306, 346] on button "Labels" at bounding box center [322, 342] width 111 height 22
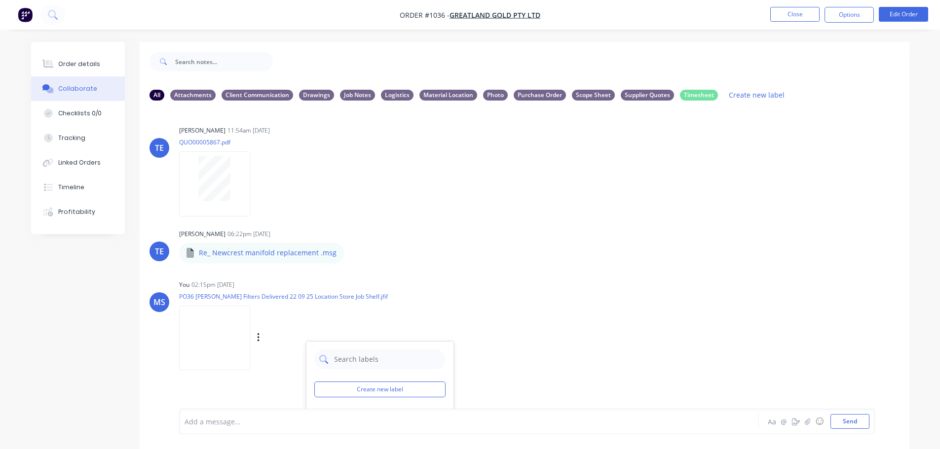
click at [356, 363] on input "text" at bounding box center [387, 360] width 108 height 20
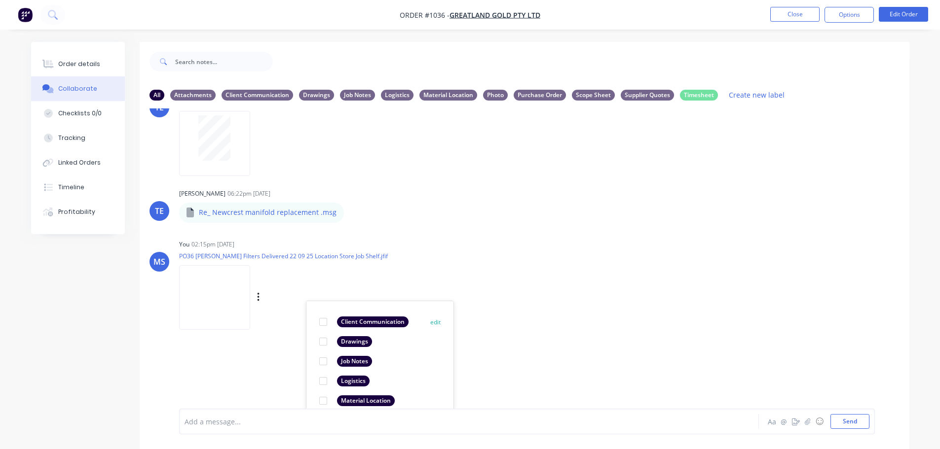
scroll to position [99, 0]
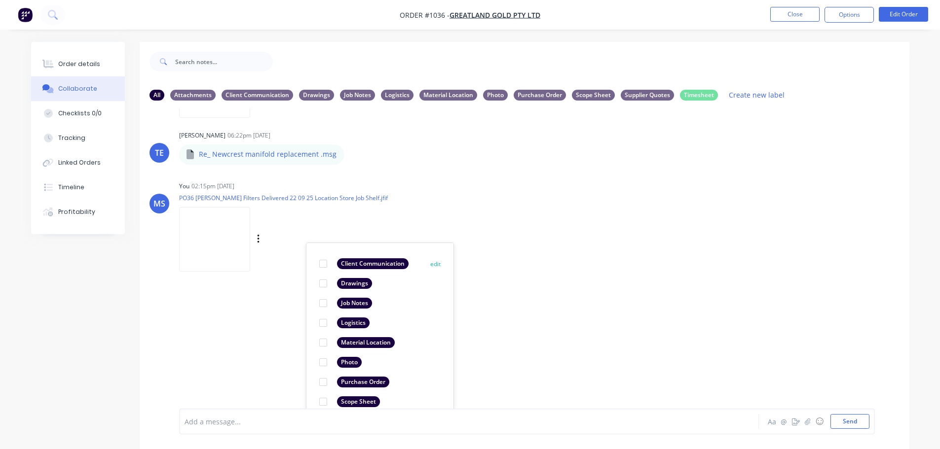
click at [333, 340] on div at bounding box center [323, 343] width 20 height 20
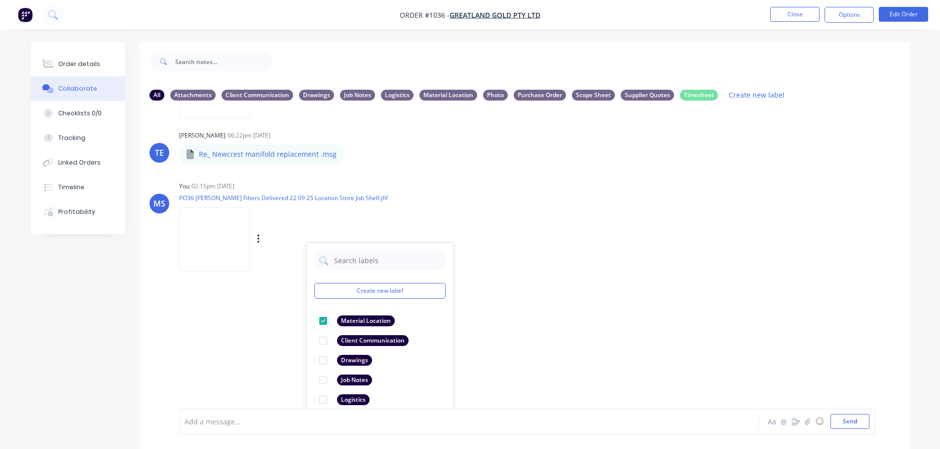
click at [558, 312] on div "TE Trent Ebermayer 11:54am 03/09/25 QUO00005867.pdf Labels Download TE Trent Eb…" at bounding box center [525, 259] width 770 height 300
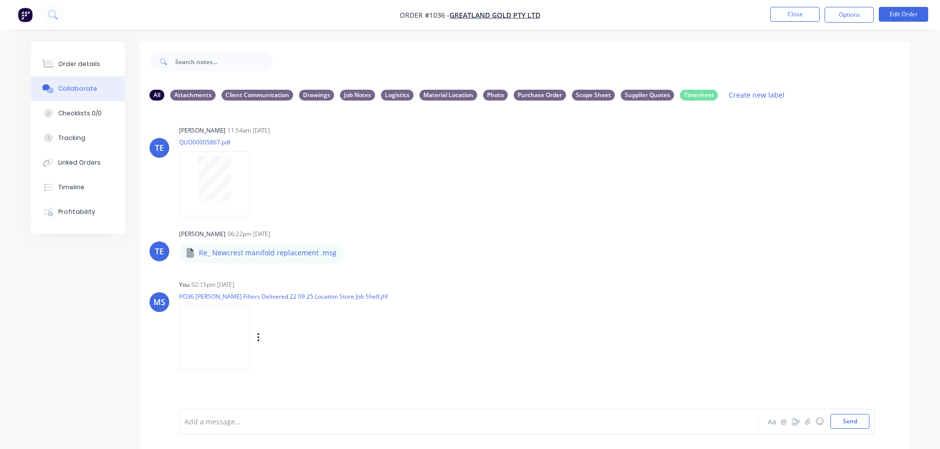
click at [256, 335] on div "Labels Download Delete" at bounding box center [309, 338] width 111 height 14
click at [259, 335] on icon "button" at bounding box center [258, 338] width 2 height 9
click at [308, 348] on button "Labels" at bounding box center [322, 342] width 111 height 22
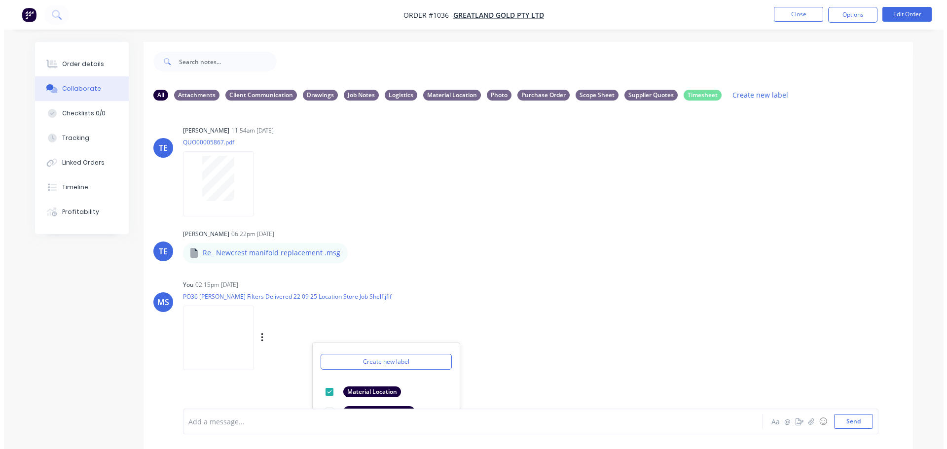
scroll to position [57, 0]
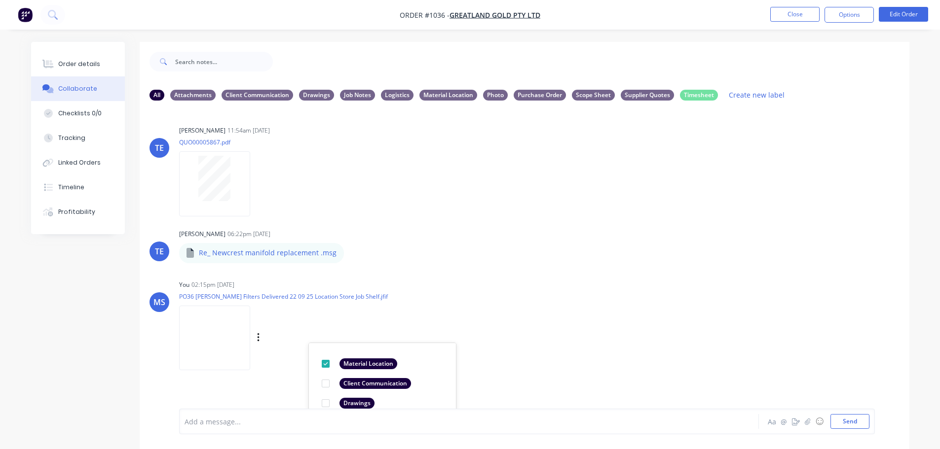
click at [521, 339] on div "MS You 02:15pm 23/09/25 PO36 Luehr Filters Delivered 22 09 25 Location Store Jo…" at bounding box center [525, 322] width 770 height 89
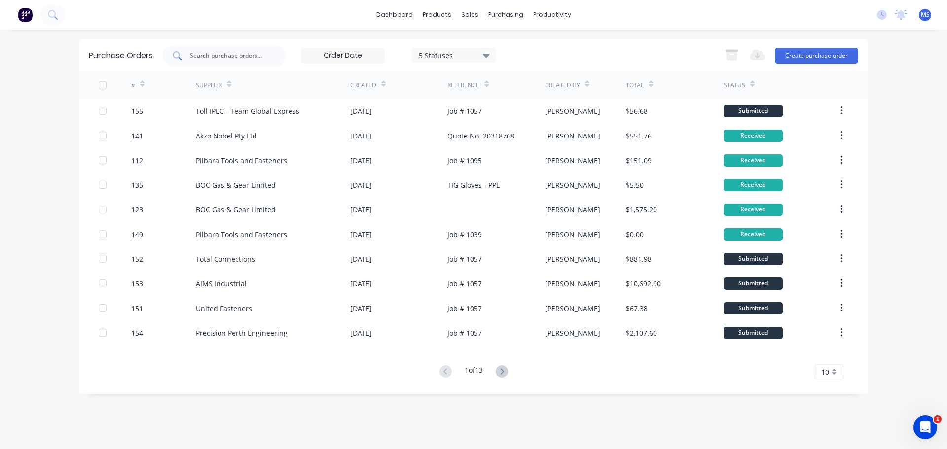
click at [242, 57] on input "text" at bounding box center [230, 56] width 82 height 10
type input "112"
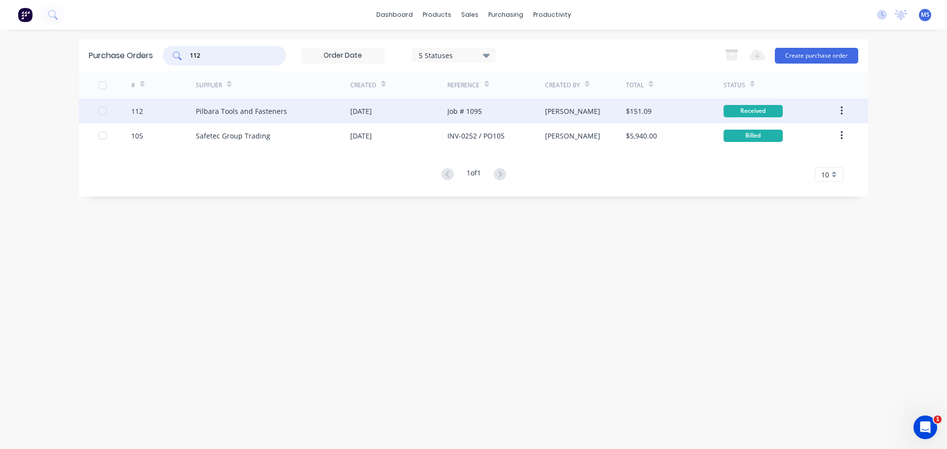
click at [258, 117] on div "Pilbara Tools and Fasteners" at bounding box center [273, 111] width 154 height 25
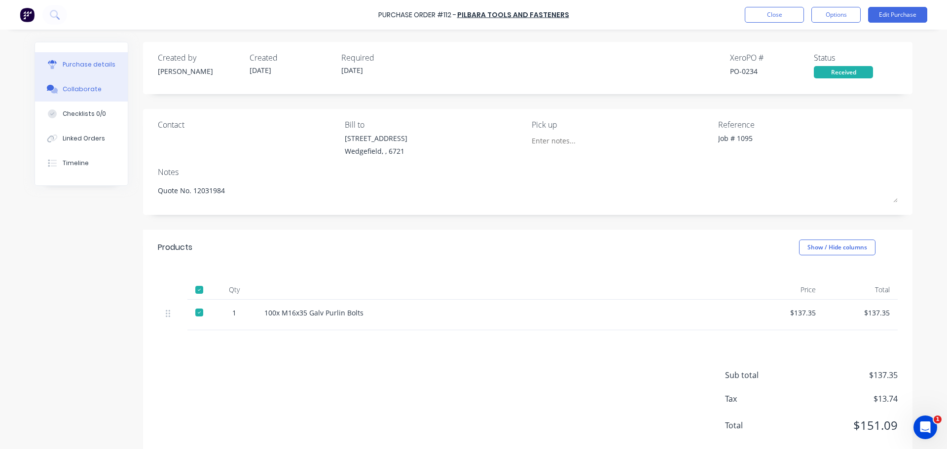
click at [93, 88] on div "Collaborate" at bounding box center [82, 89] width 39 height 9
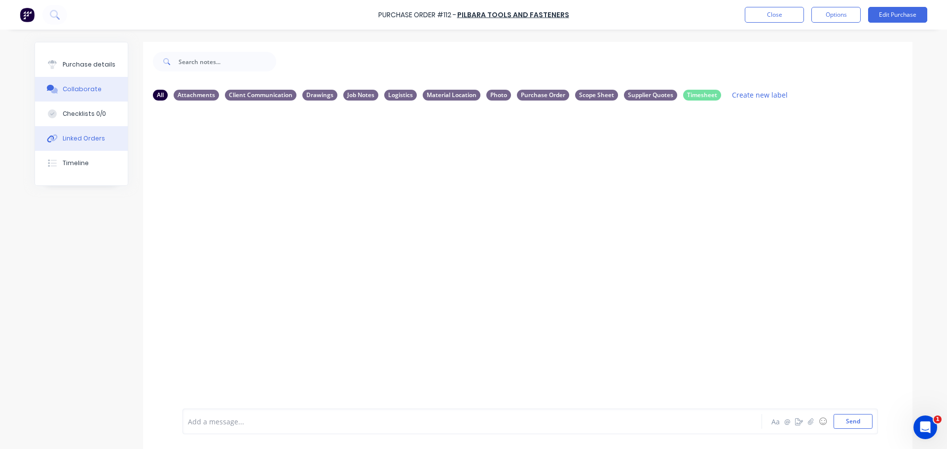
click at [91, 132] on button "Linked Orders" at bounding box center [81, 138] width 93 height 25
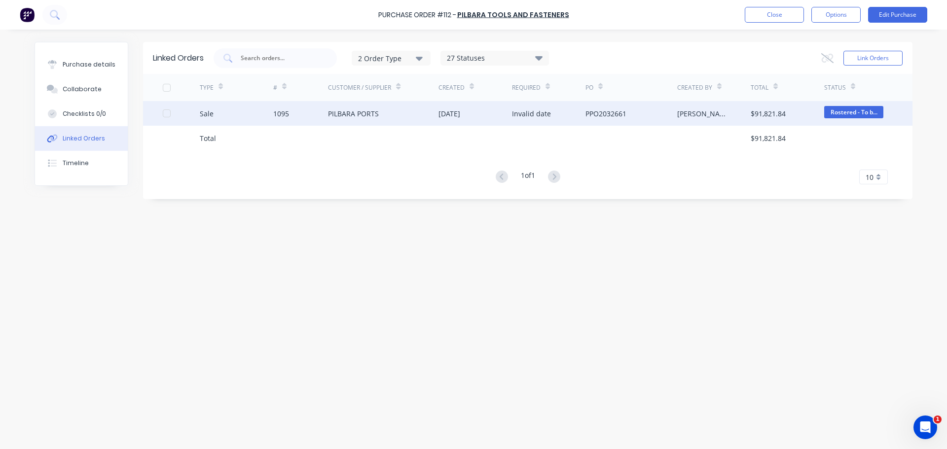
click at [256, 120] on div "Sale" at bounding box center [237, 113] width 74 height 25
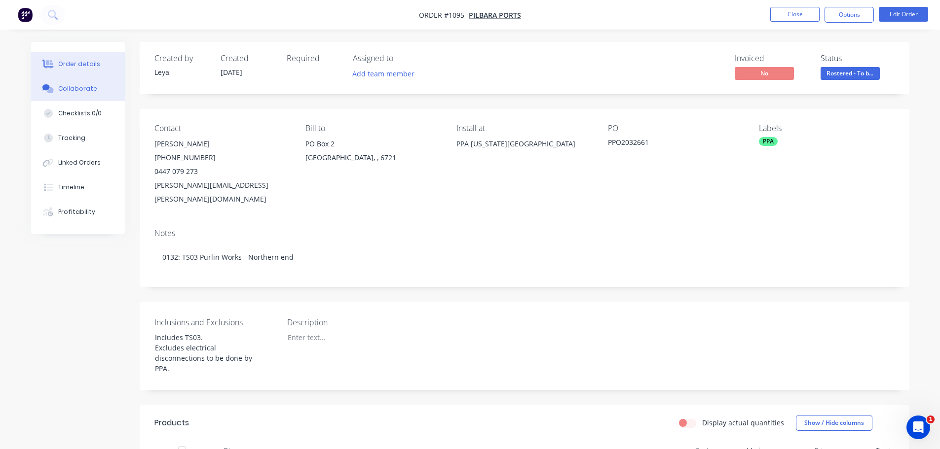
click at [87, 85] on div "Collaborate" at bounding box center [77, 88] width 39 height 9
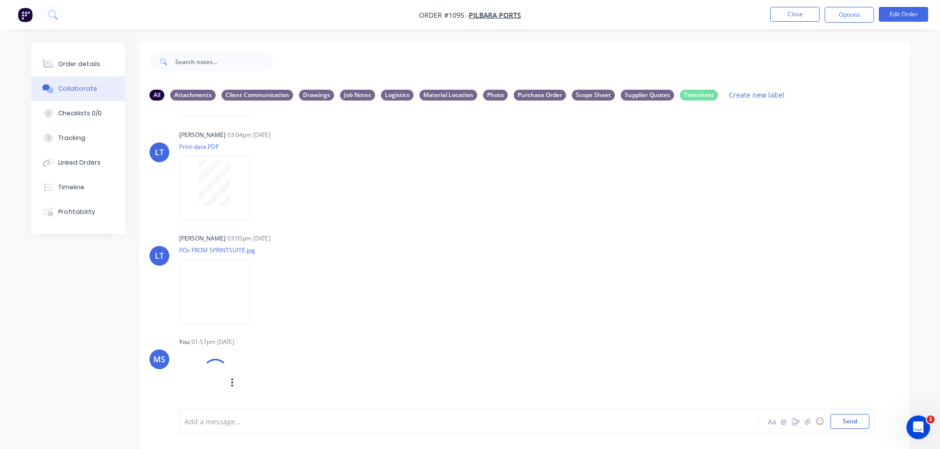
scroll to position [772, 0]
click at [236, 389] on img at bounding box center [214, 395] width 71 height 65
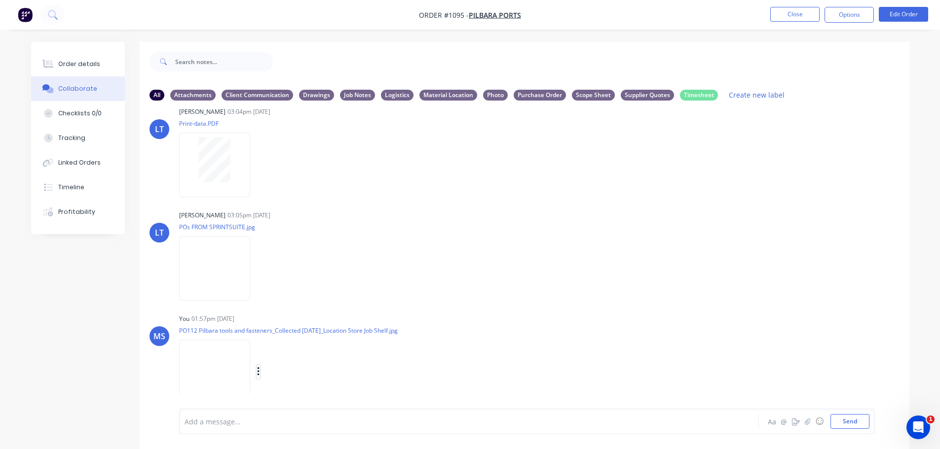
click at [259, 372] on icon "button" at bounding box center [258, 372] width 2 height 9
click at [300, 356] on button "Labels" at bounding box center [322, 351] width 111 height 22
click at [379, 372] on input "text" at bounding box center [382, 369] width 108 height 20
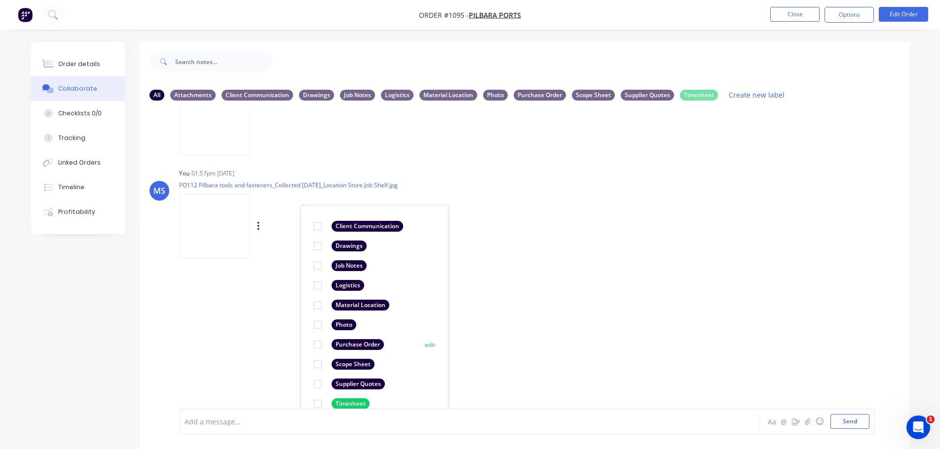
scroll to position [943, 0]
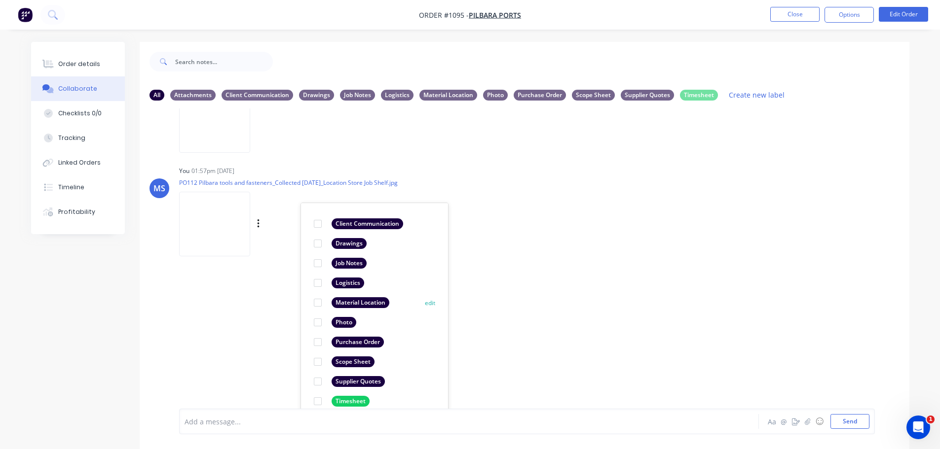
click at [324, 303] on div at bounding box center [318, 303] width 20 height 20
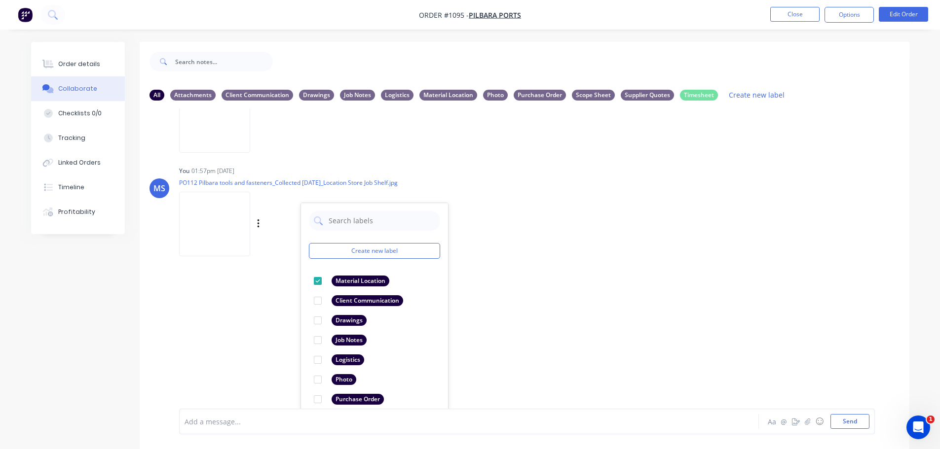
click at [659, 241] on div "MS You 01:57pm 23/09/25 PO112 Pilbara tools and fasteners_Collected 23 09 2025_…" at bounding box center [525, 208] width 770 height 89
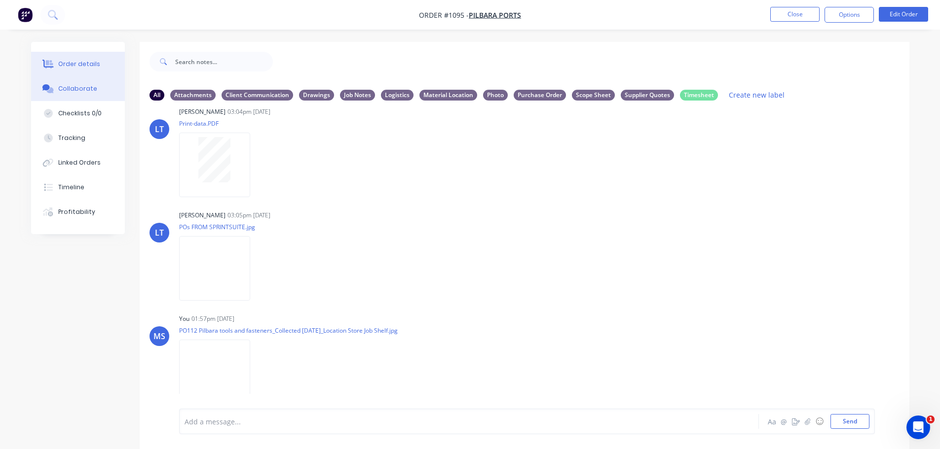
click at [76, 64] on div "Order details" at bounding box center [79, 64] width 42 height 9
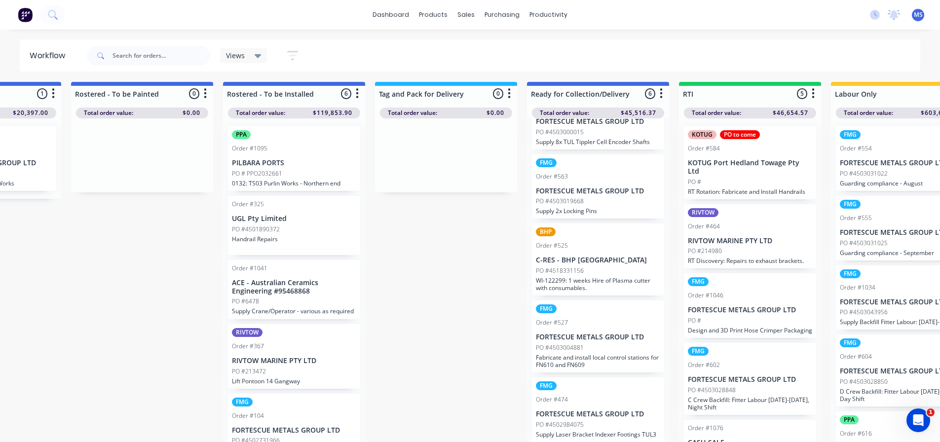
scroll to position [119, 0]
click at [643, 318] on div "Order #527" at bounding box center [598, 322] width 124 height 9
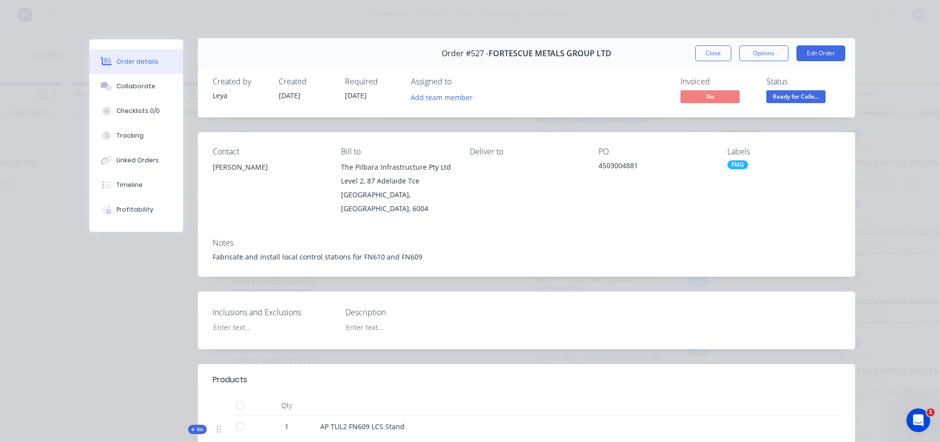
scroll to position [0, 0]
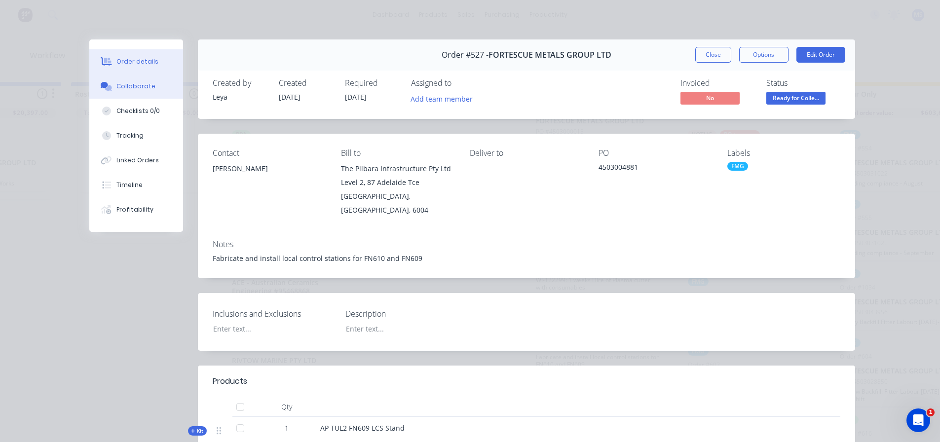
click at [148, 92] on button "Collaborate" at bounding box center [136, 86] width 94 height 25
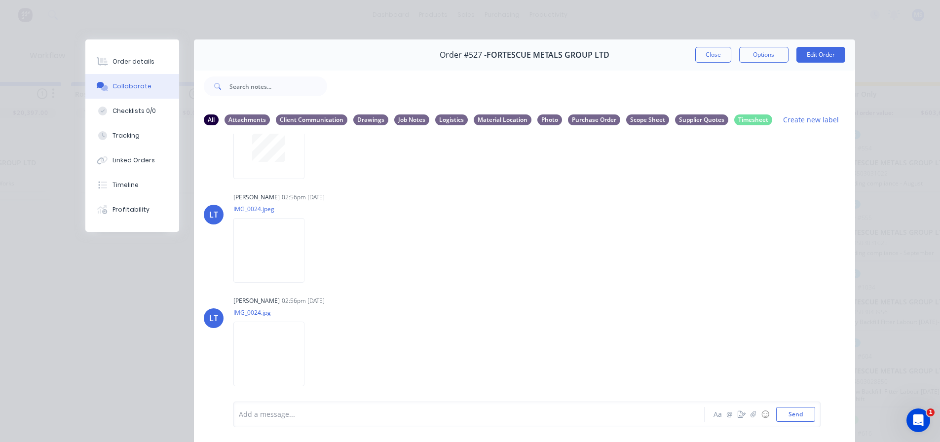
scroll to position [696, 0]
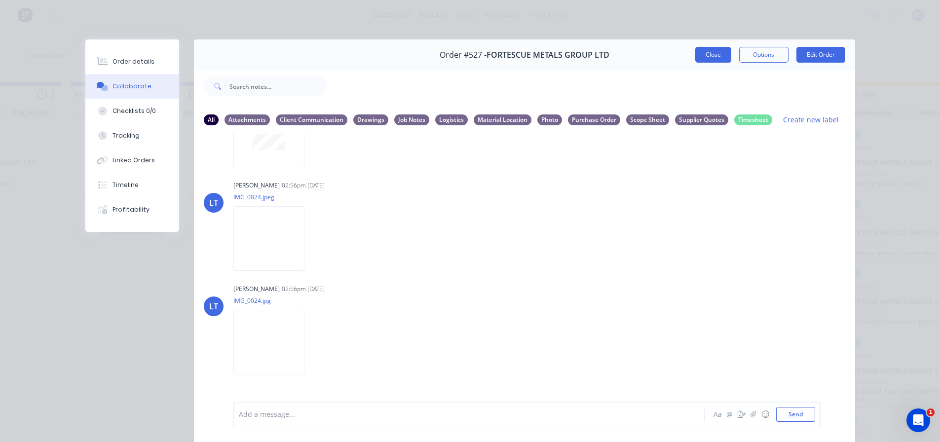
click at [710, 58] on button "Close" at bounding box center [713, 55] width 36 height 16
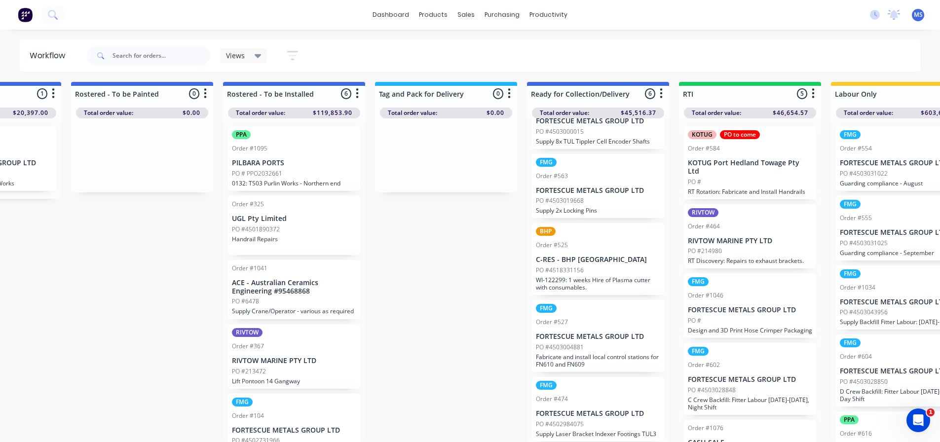
click at [80, 395] on div "Submitted 59 Sort By Created date Required date Order number Customer name Most…" at bounding box center [150, 262] width 2647 height 360
click at [633, 430] on p "Supply Laser Bracket Indexer Footings TUL3" at bounding box center [598, 433] width 124 height 7
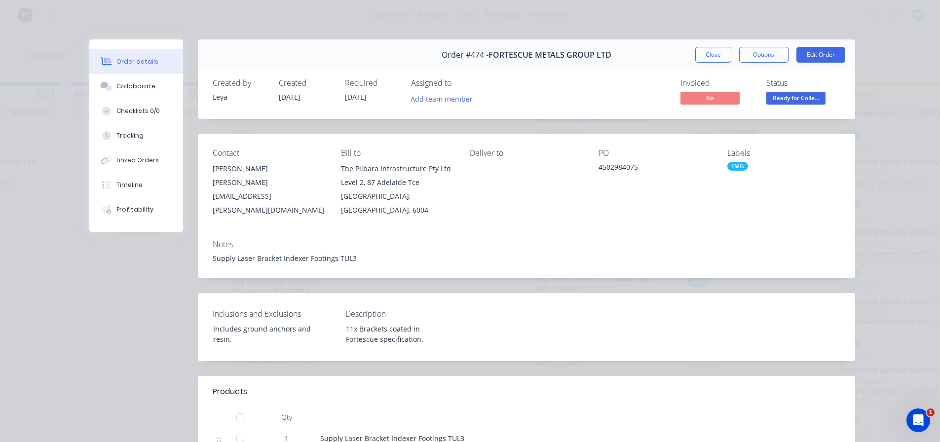
scroll to position [0, 1166]
